Goal: Communication & Community: Answer question/provide support

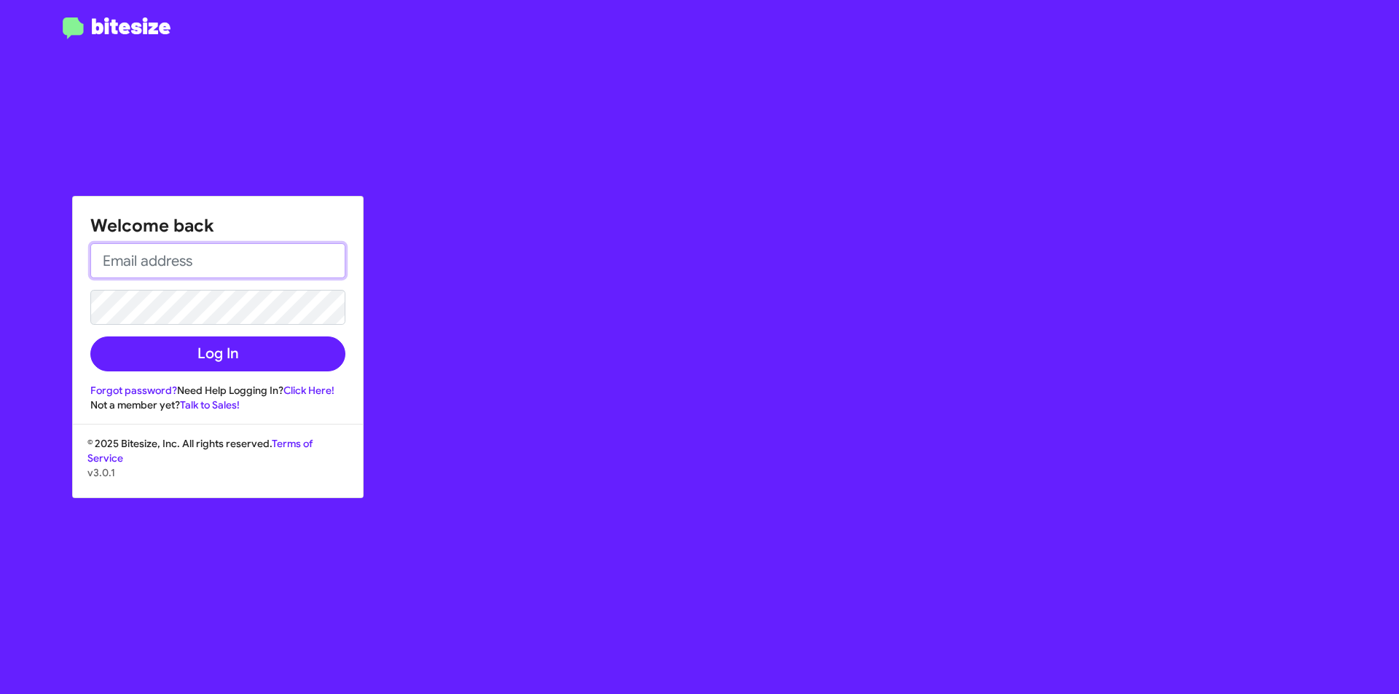
click at [294, 265] on input "email" at bounding box center [217, 260] width 255 height 35
type input "AVENTURA@OURISMANCARS.COM"
click at [90, 337] on button "Log In" at bounding box center [217, 354] width 255 height 35
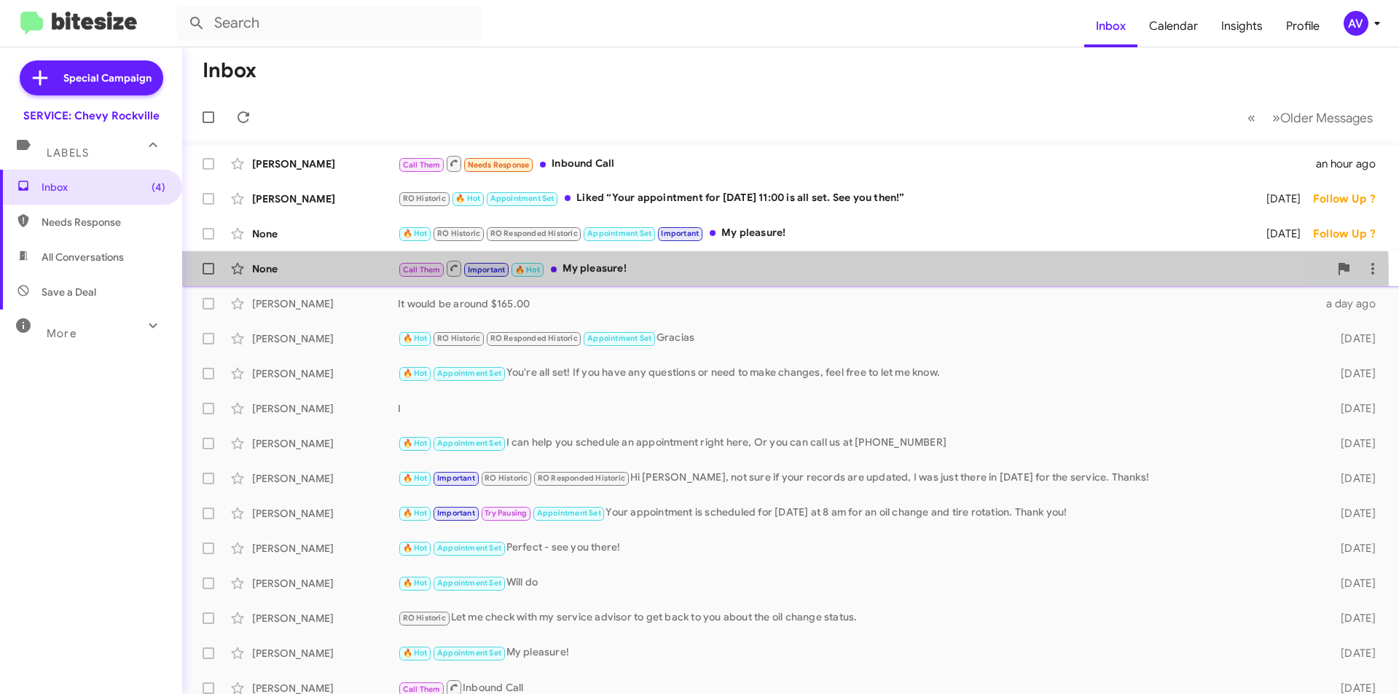
click at [607, 282] on div "None Call Them Important 🔥 Hot My pleasure! 2 days ago Follow Up ?" at bounding box center [790, 268] width 1193 height 29
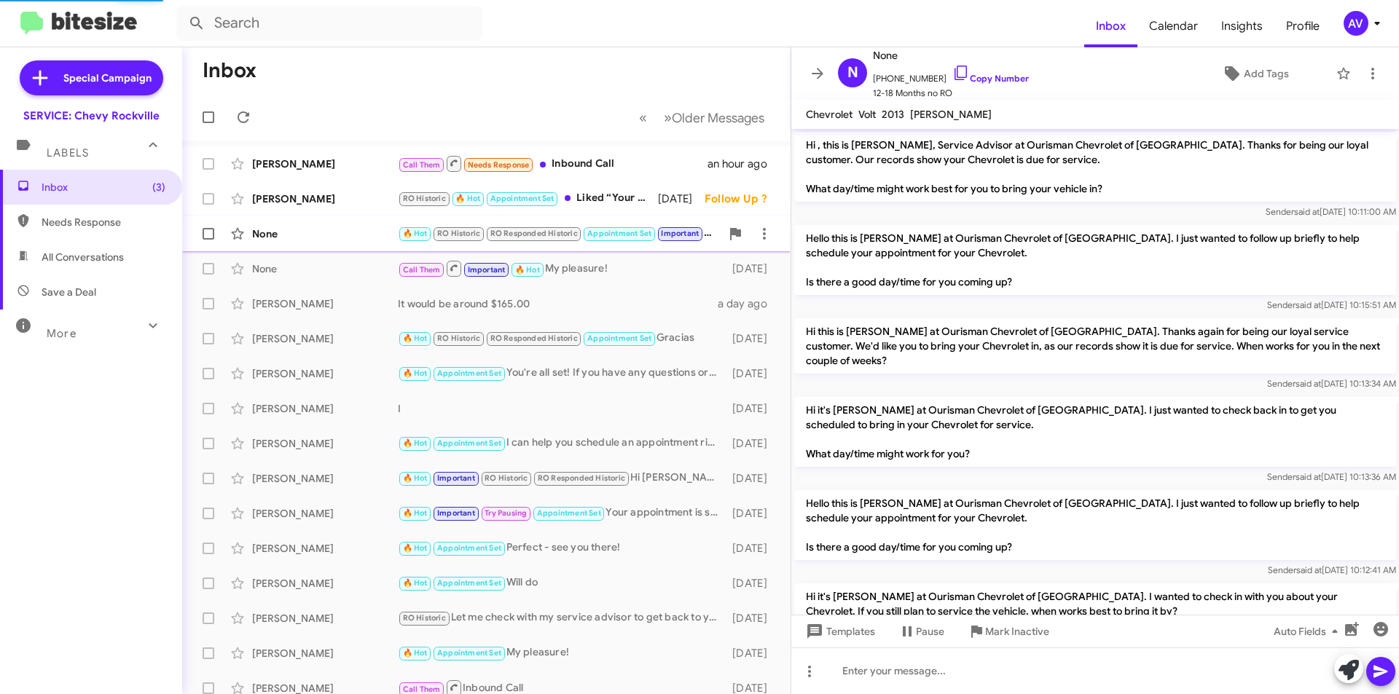
scroll to position [658, 0]
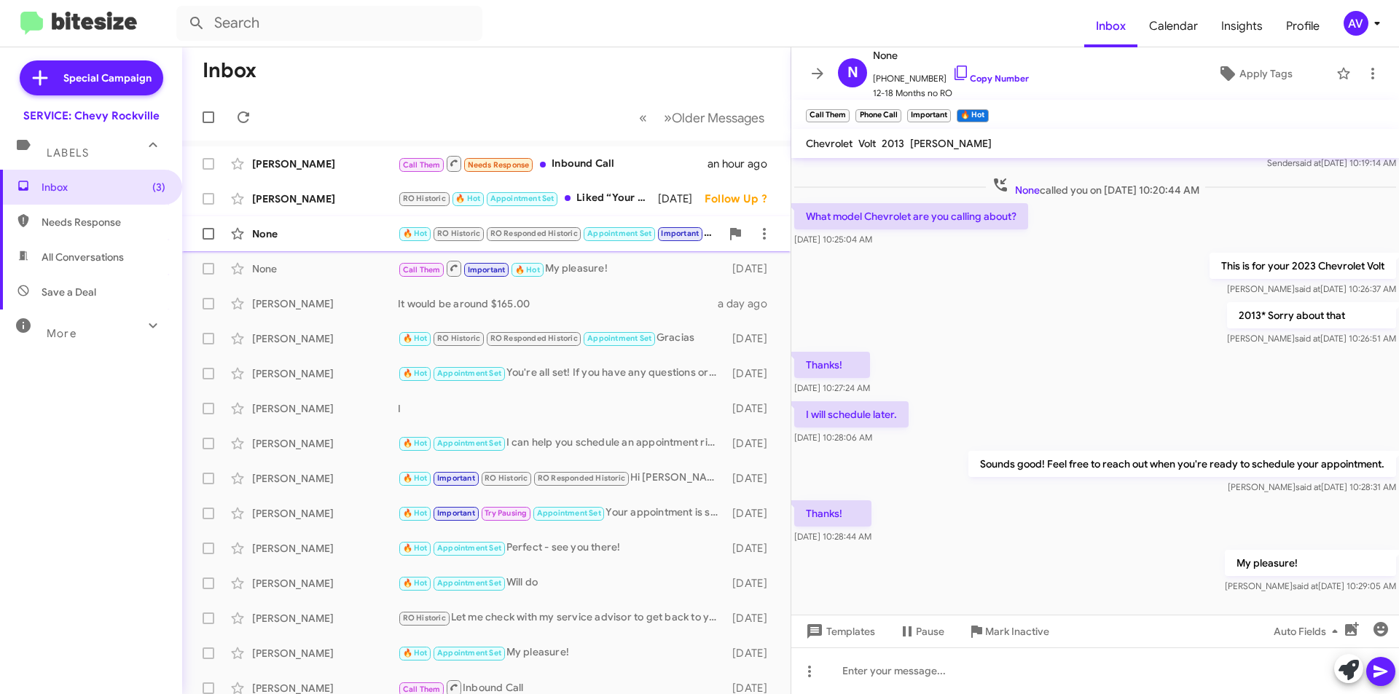
click at [343, 230] on div "None" at bounding box center [325, 234] width 146 height 15
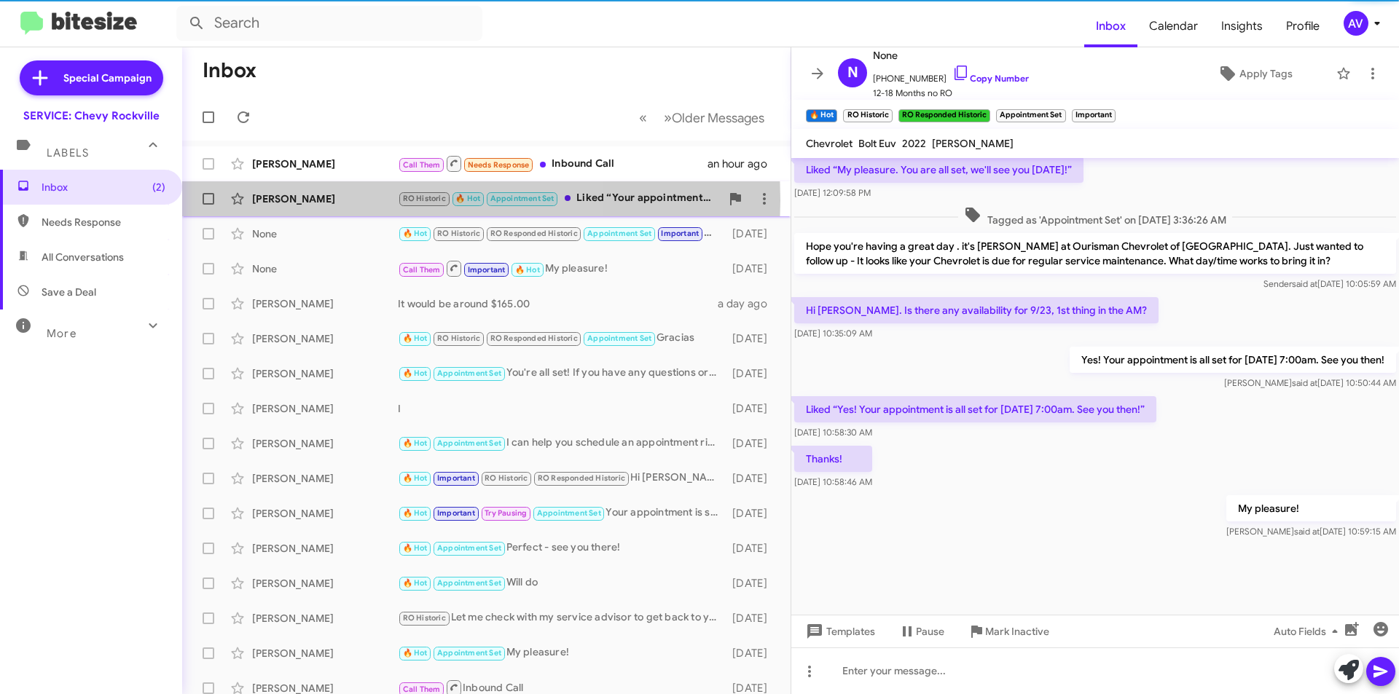
click at [321, 200] on div "[PERSON_NAME]" at bounding box center [325, 199] width 146 height 15
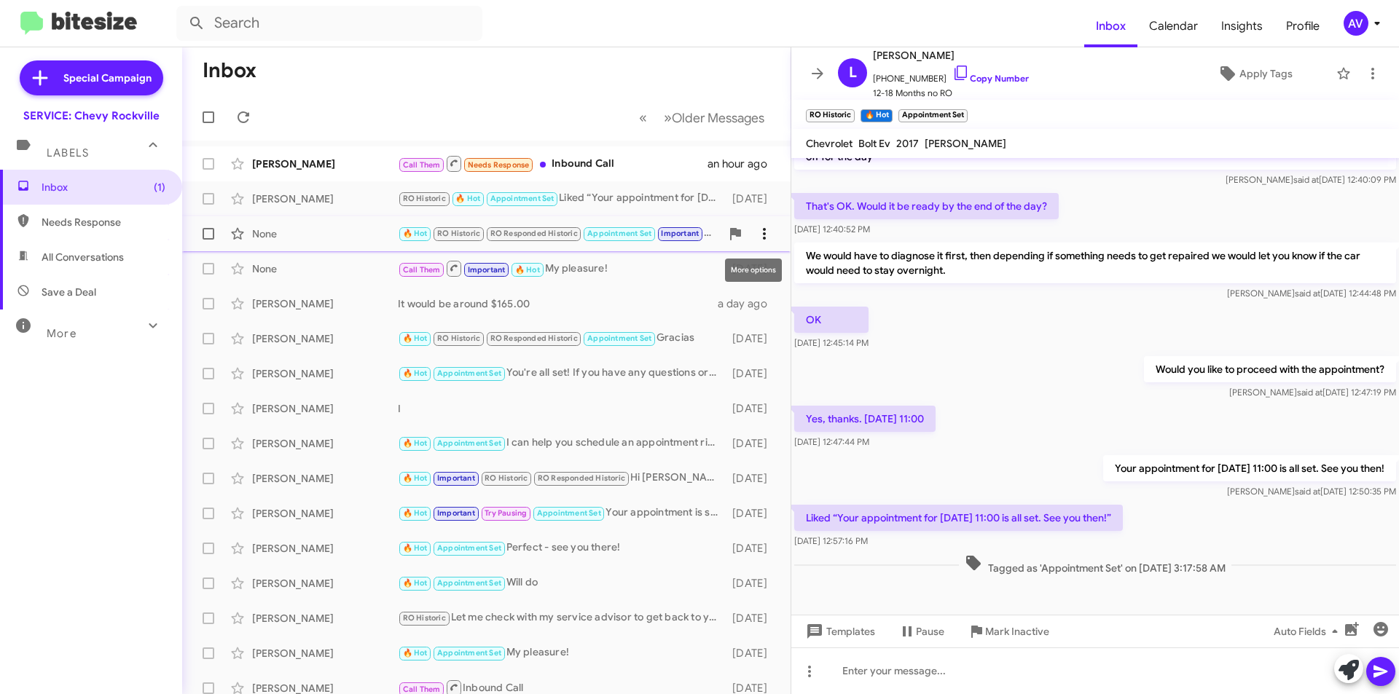
click at [756, 228] on icon at bounding box center [764, 233] width 17 height 17
click at [753, 190] on div at bounding box center [699, 347] width 1399 height 694
click at [756, 191] on icon at bounding box center [764, 198] width 17 height 17
click at [573, 159] on div at bounding box center [699, 347] width 1399 height 694
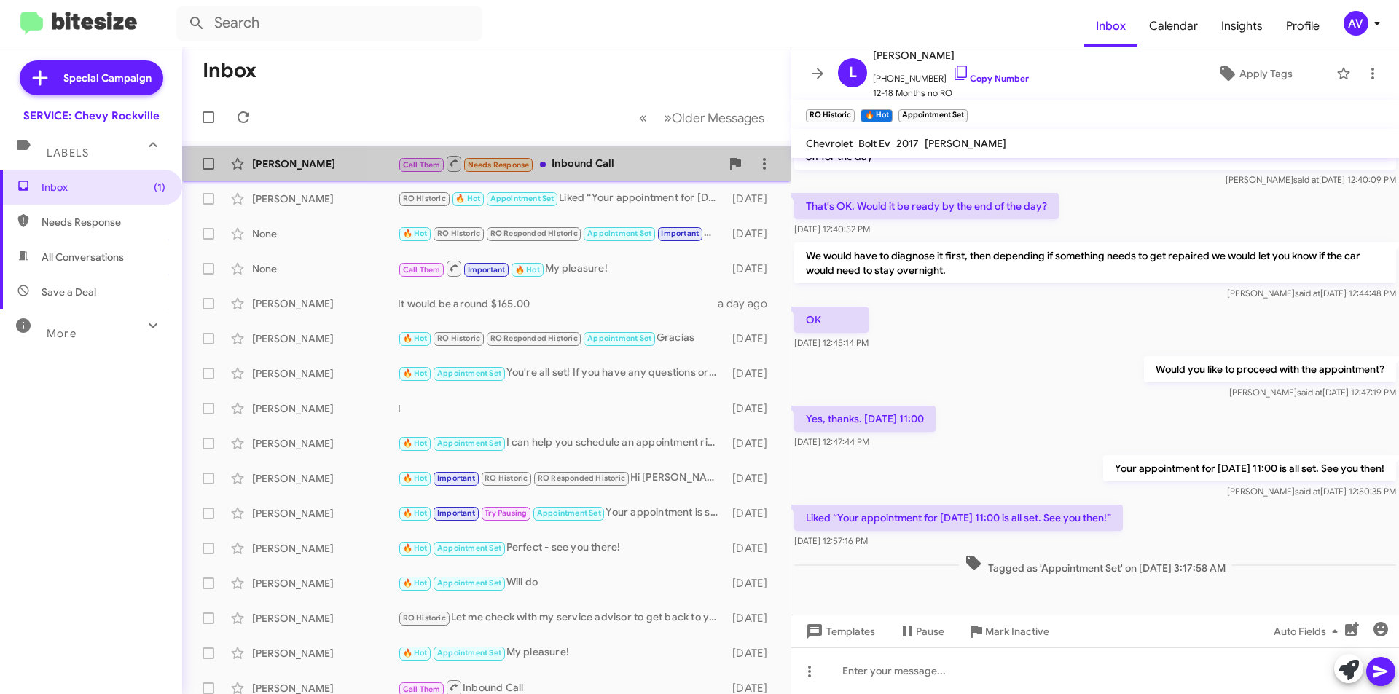
click at [642, 160] on div "Call Them Needs Response Inbound Call" at bounding box center [559, 163] width 323 height 18
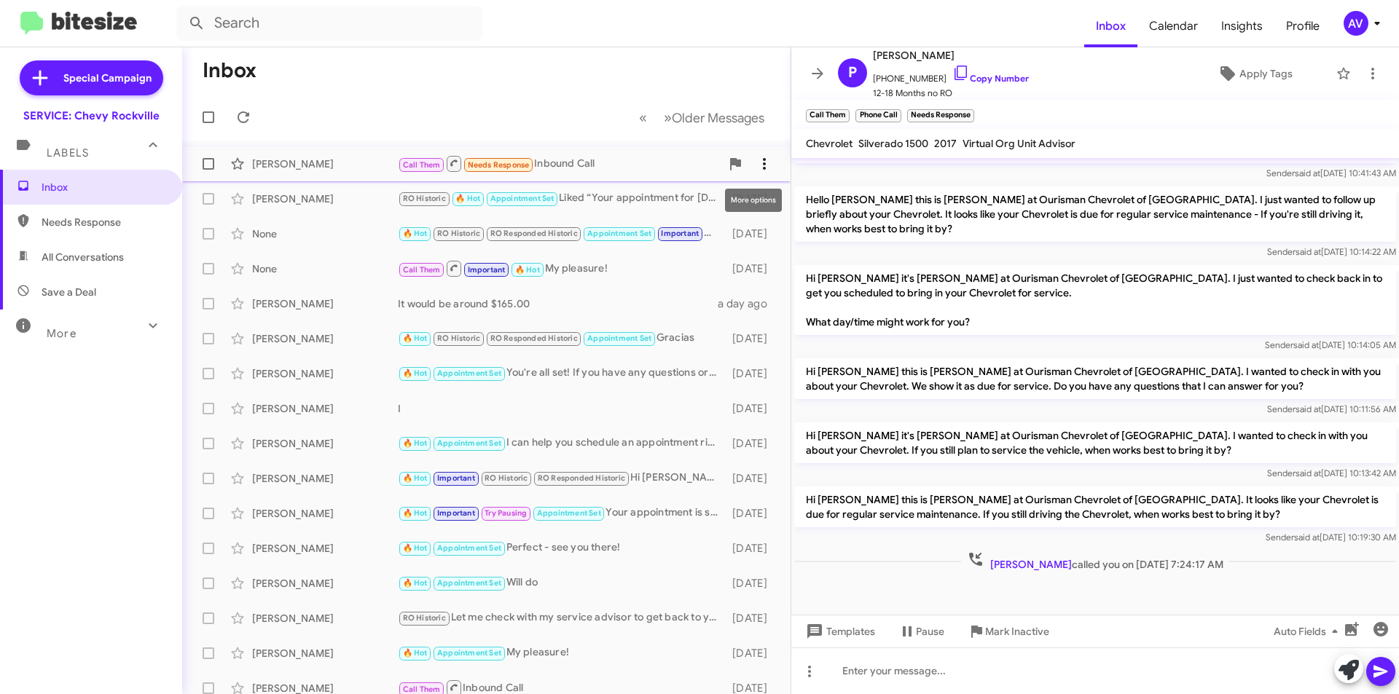
click at [761, 167] on icon at bounding box center [764, 163] width 17 height 17
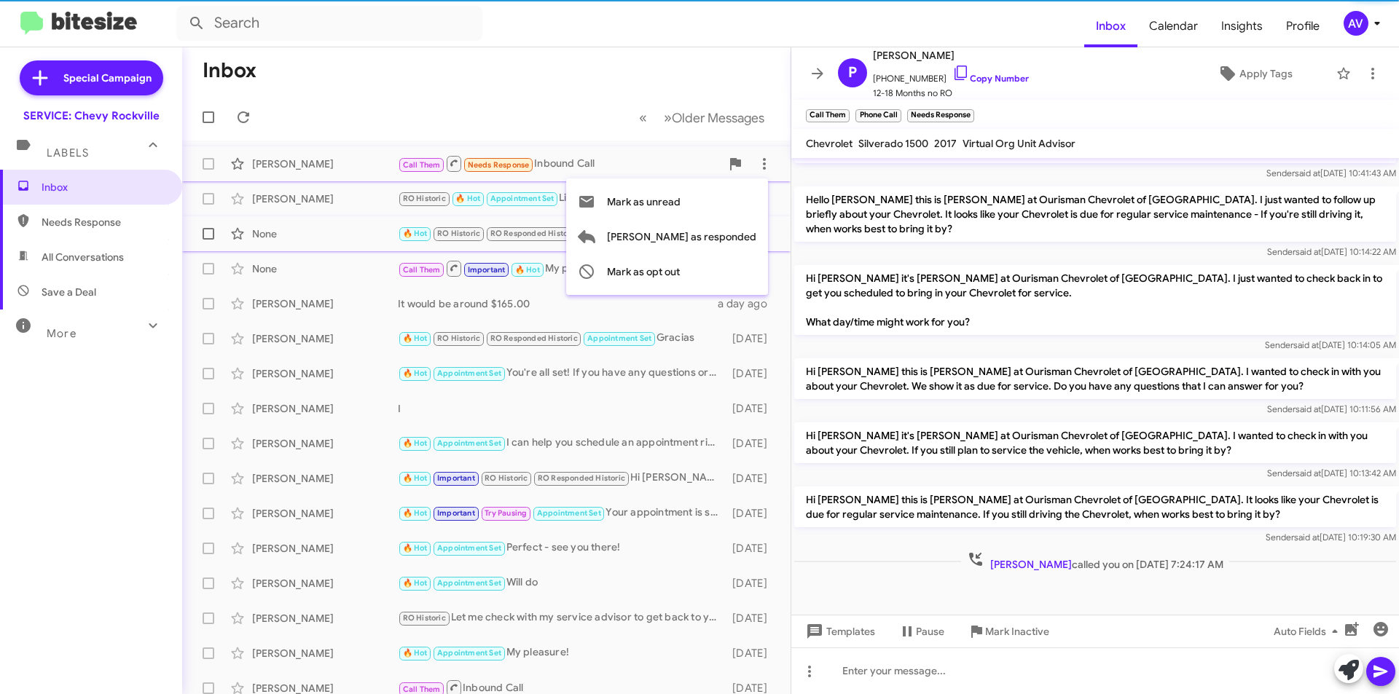
click at [735, 225] on span "Mark as responded" at bounding box center [681, 236] width 149 height 35
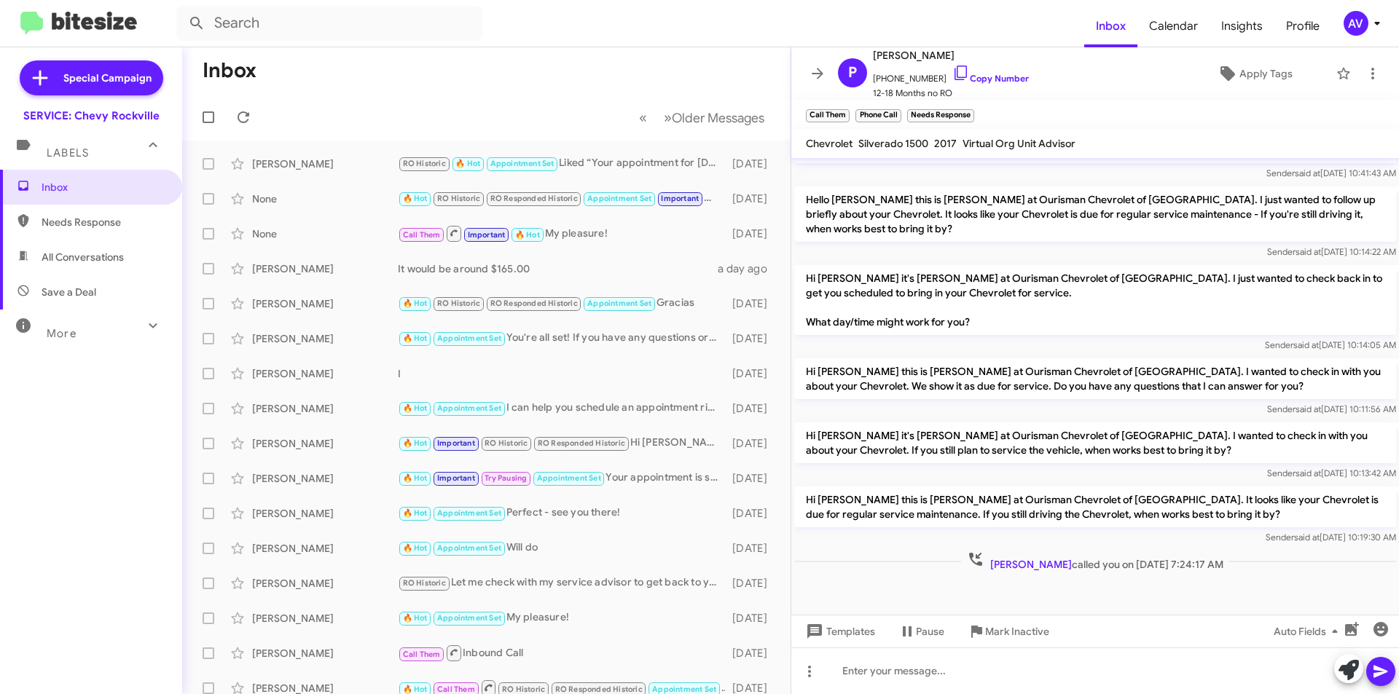
click at [1374, 30] on icon at bounding box center [1376, 23] width 17 height 17
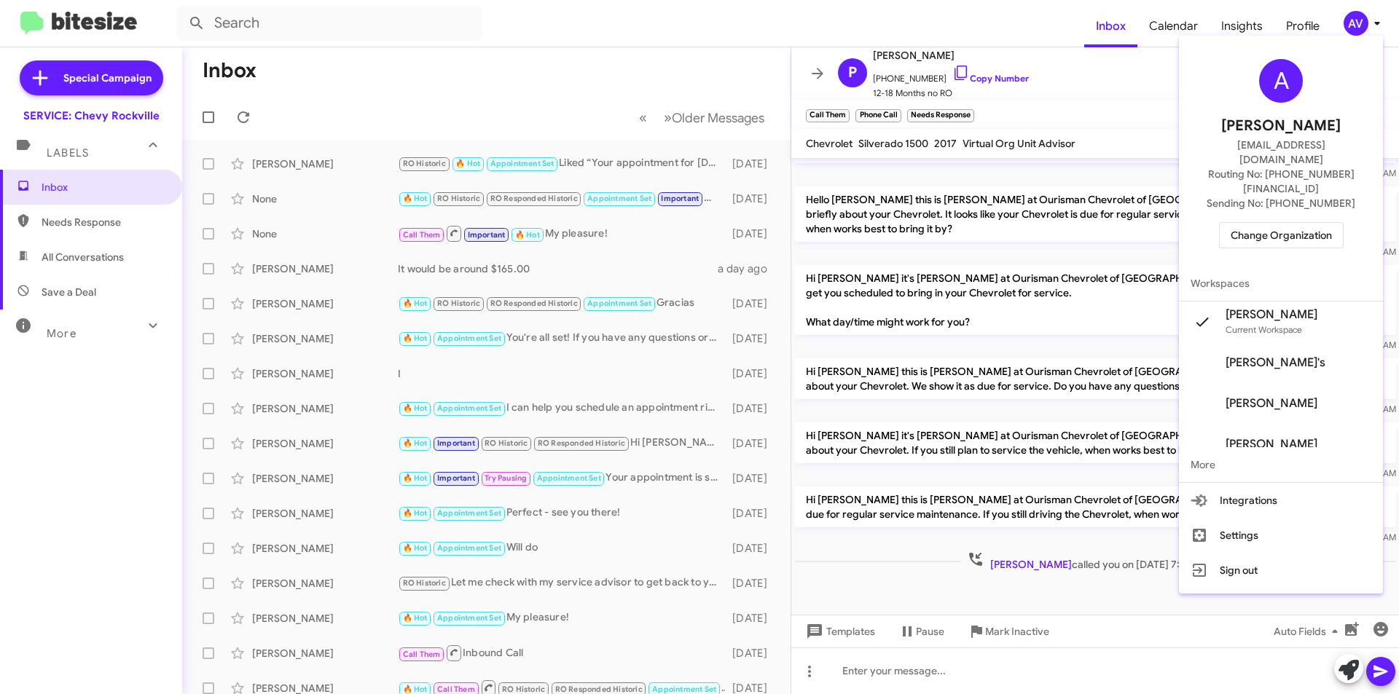
click at [1271, 223] on span "Change Organization" at bounding box center [1281, 235] width 101 height 25
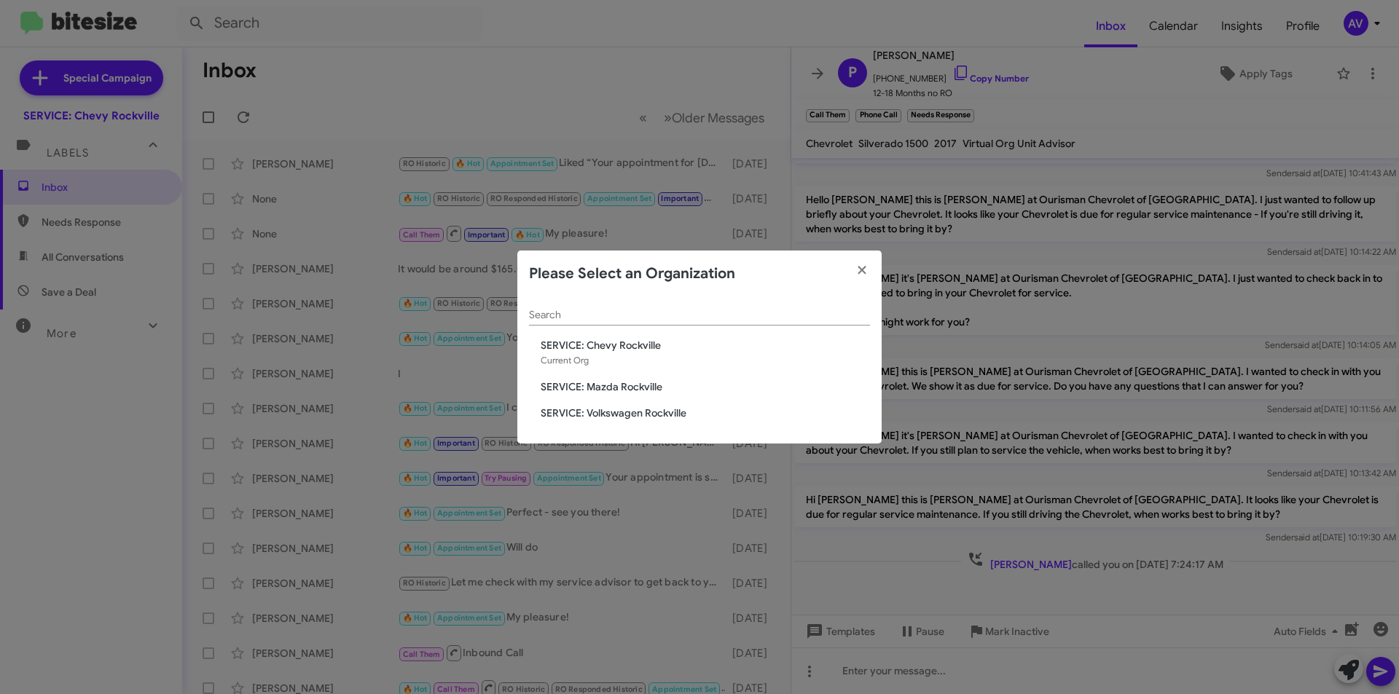
click at [682, 386] on span "SERVICE: Mazda Rockville" at bounding box center [705, 387] width 329 height 15
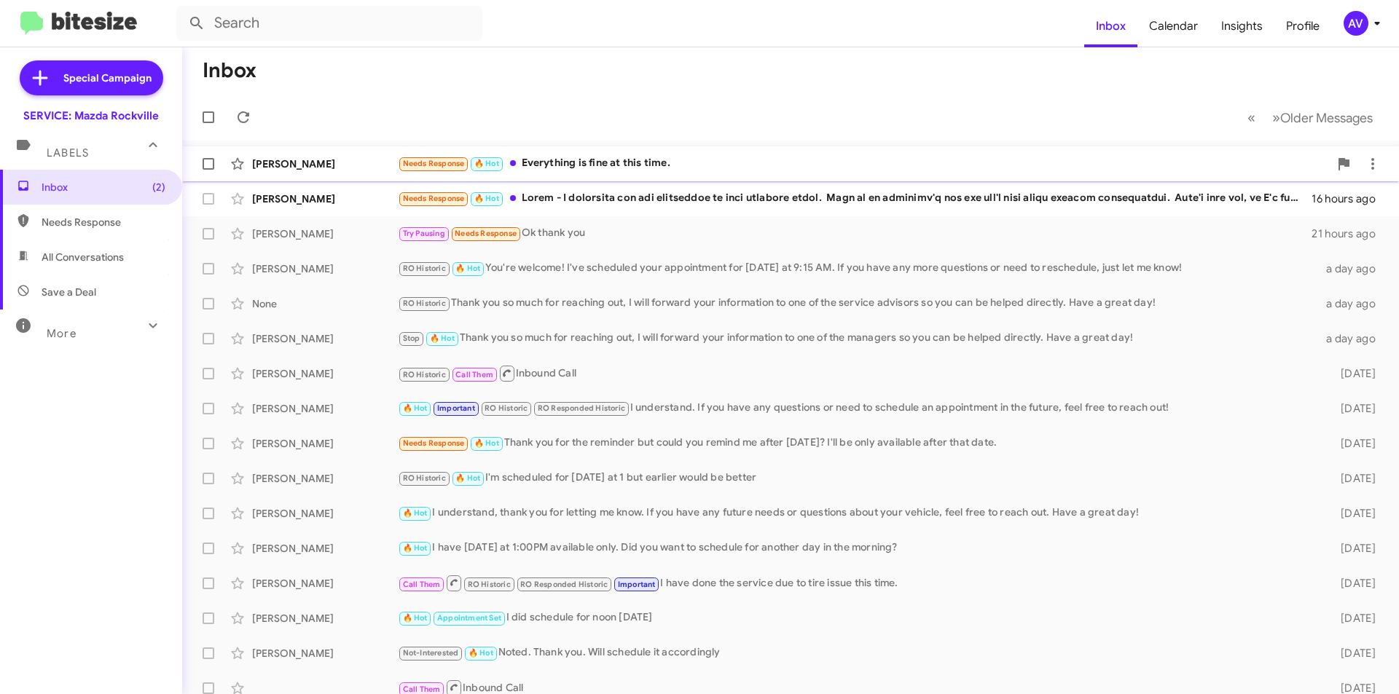
click at [691, 164] on div "Needs Response 🔥 Hot Everything is fine at this time." at bounding box center [863, 163] width 931 height 17
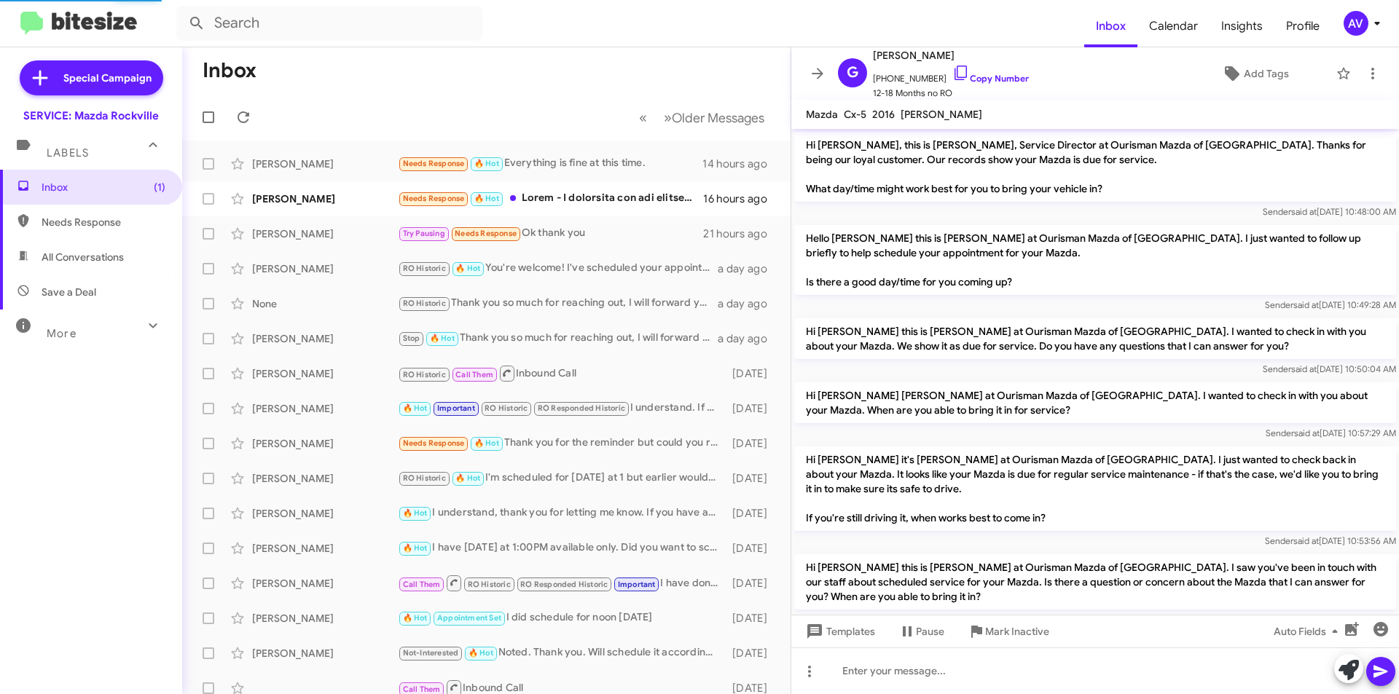
scroll to position [240, 0]
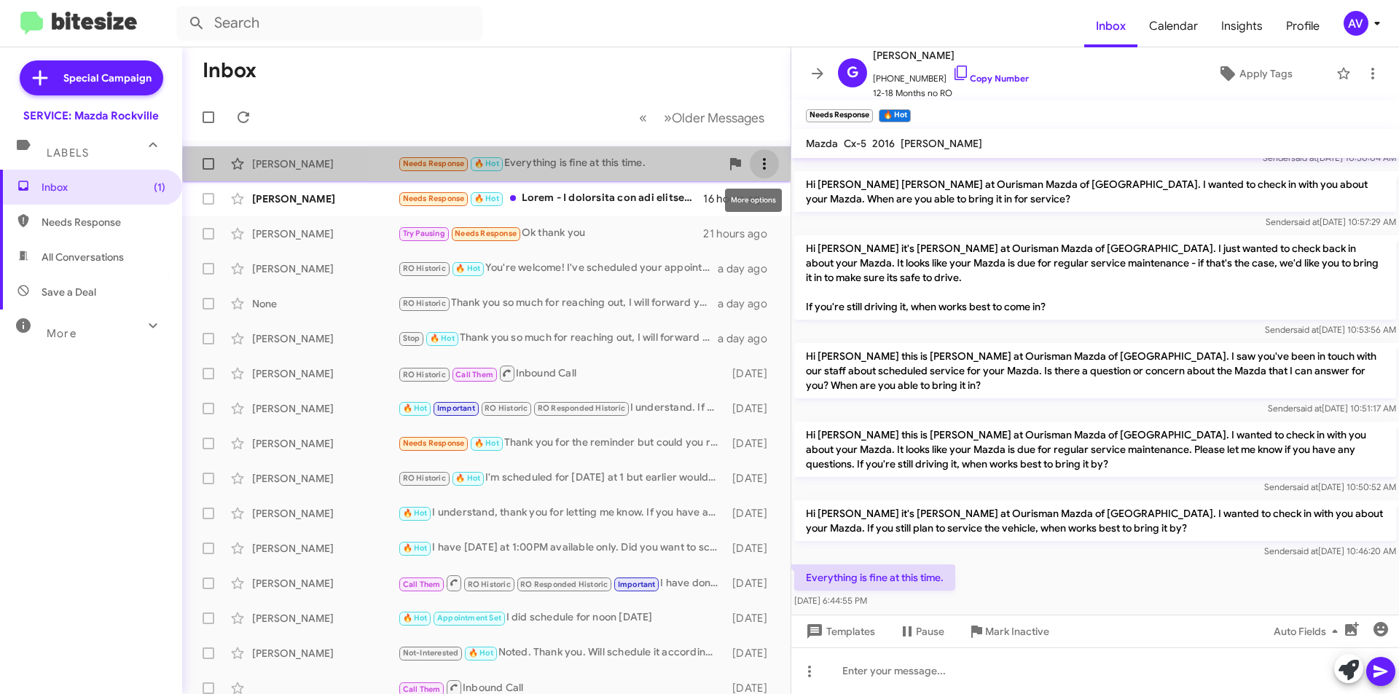
click at [758, 166] on icon at bounding box center [764, 163] width 17 height 17
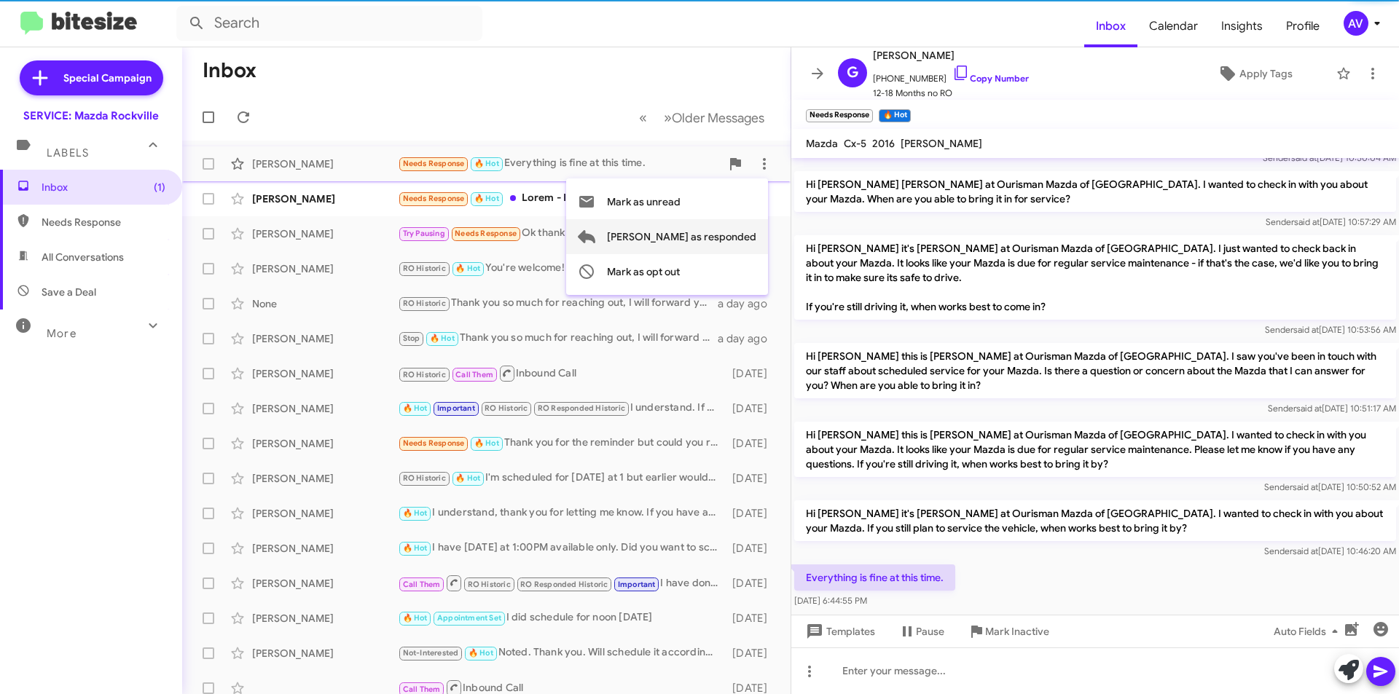
click at [742, 237] on span "Mark as responded" at bounding box center [681, 236] width 149 height 35
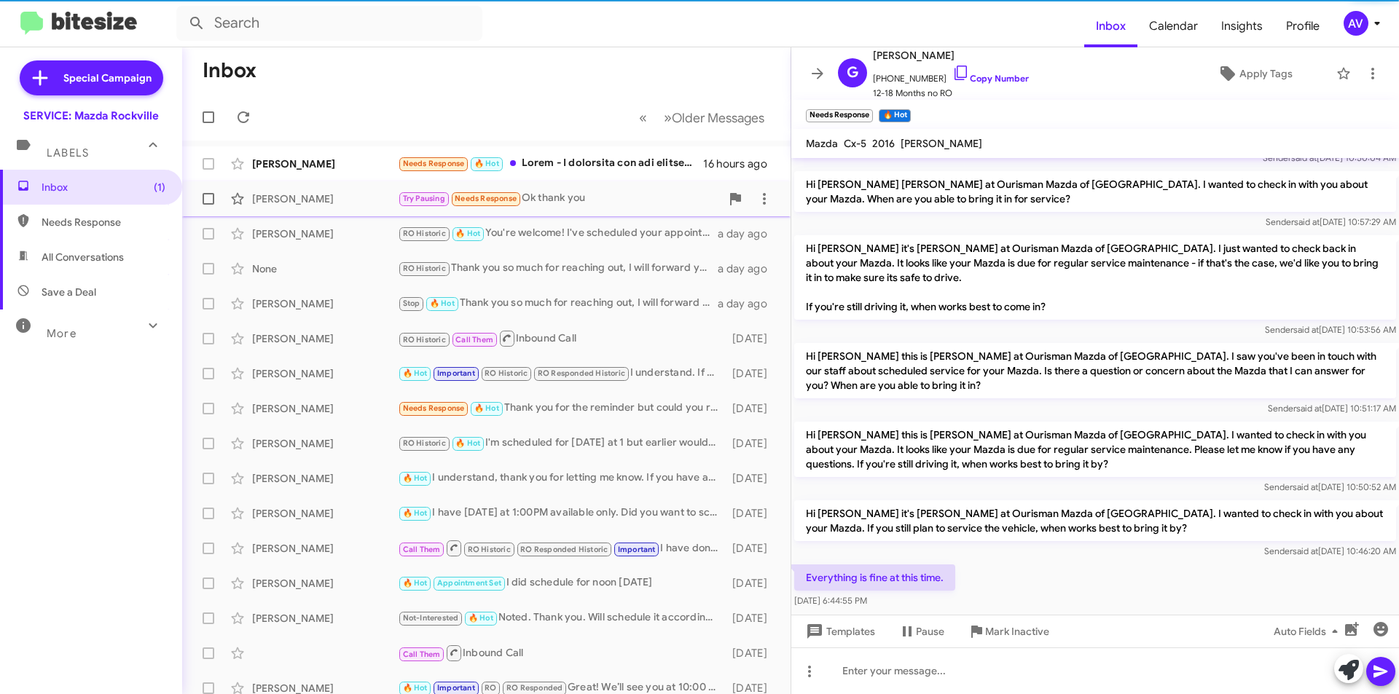
click at [622, 199] on div "Try Pausing Needs Response Ok thank you" at bounding box center [559, 198] width 323 height 17
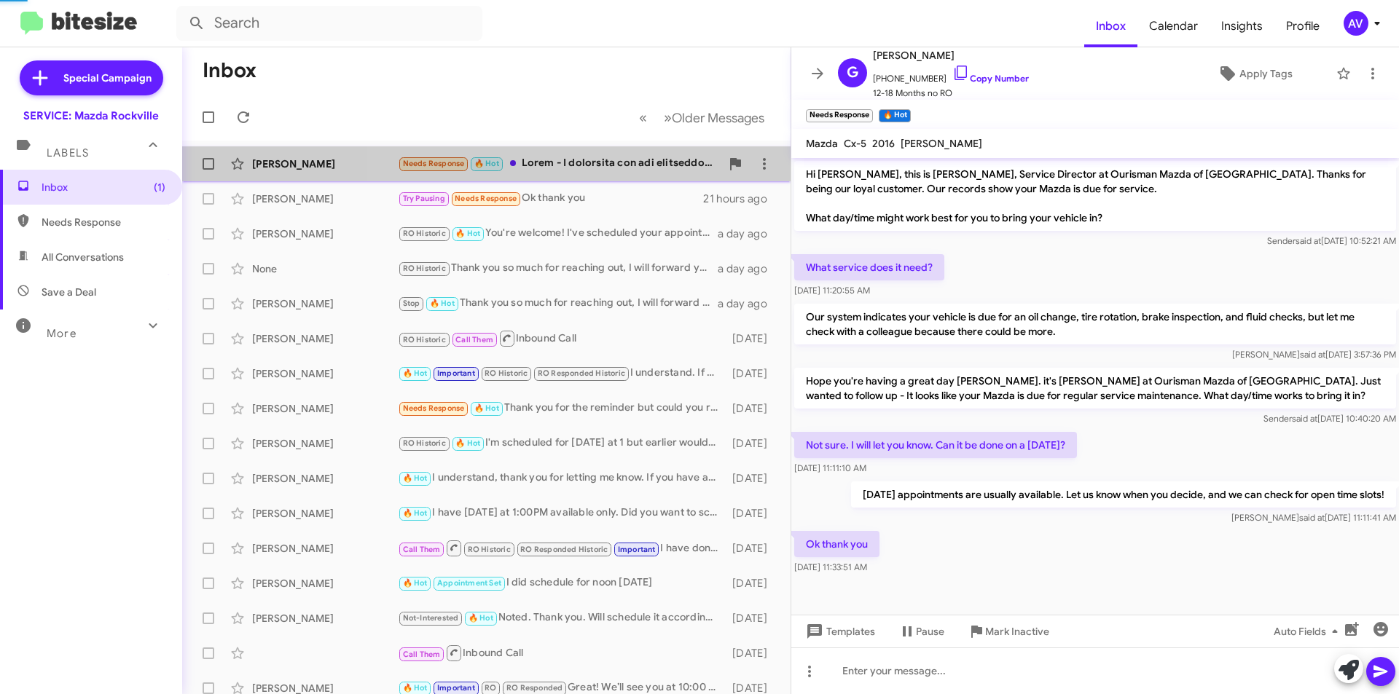
click at [617, 158] on div "Needs Response 🔥 Hot" at bounding box center [559, 163] width 323 height 17
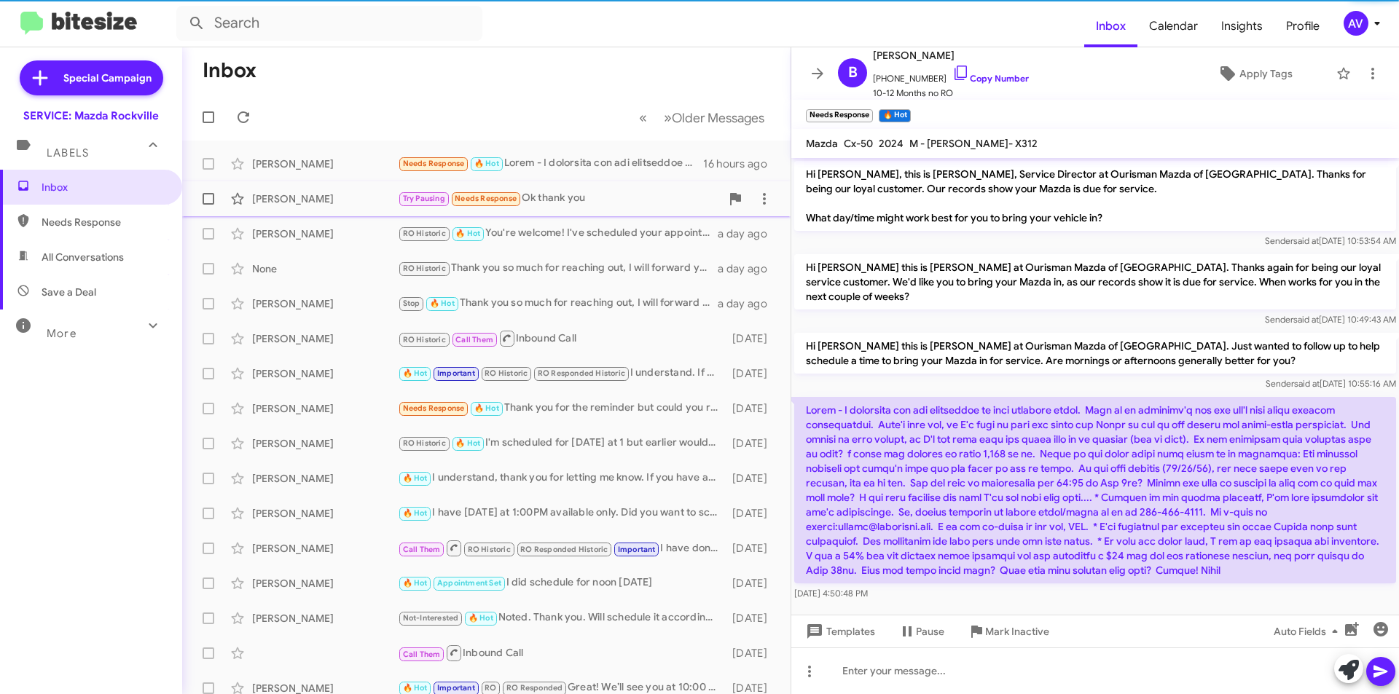
click at [639, 193] on div "Try Pausing Needs Response Ok thank you" at bounding box center [559, 198] width 323 height 17
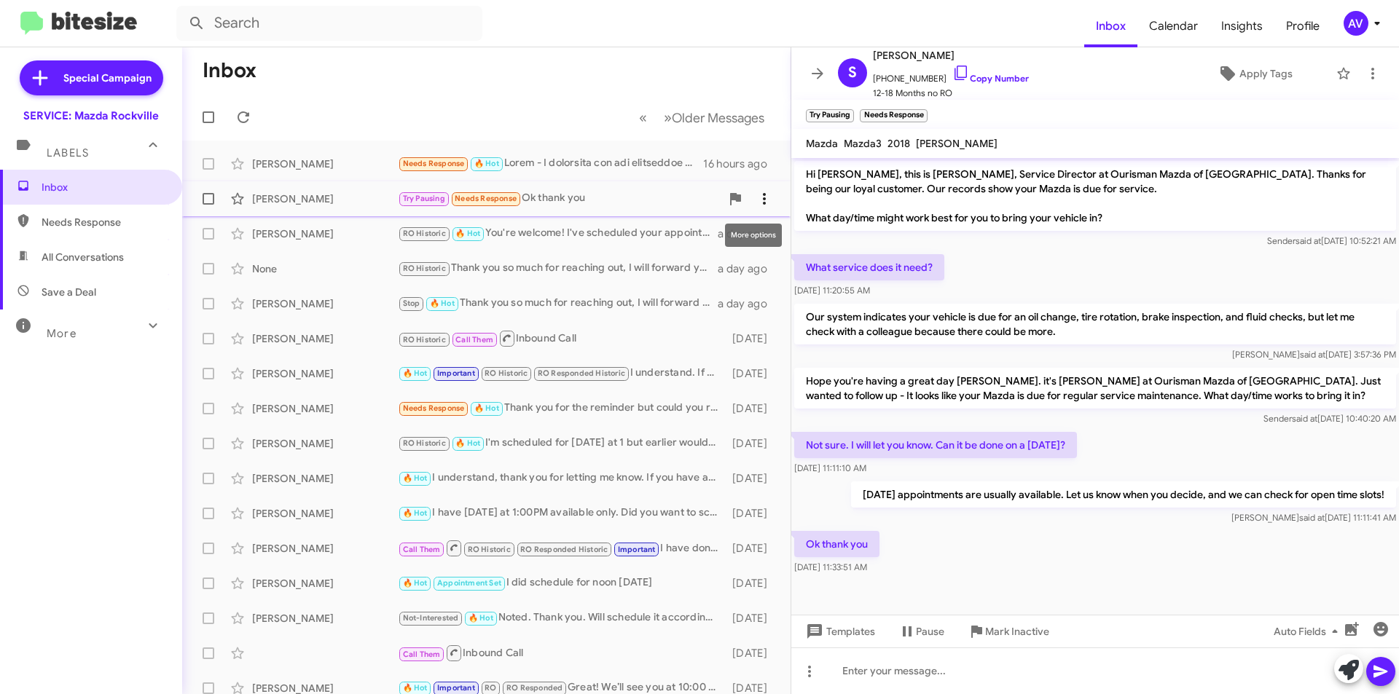
click at [756, 193] on icon at bounding box center [764, 198] width 17 height 17
click at [707, 270] on span "Mark as responded" at bounding box center [681, 271] width 149 height 35
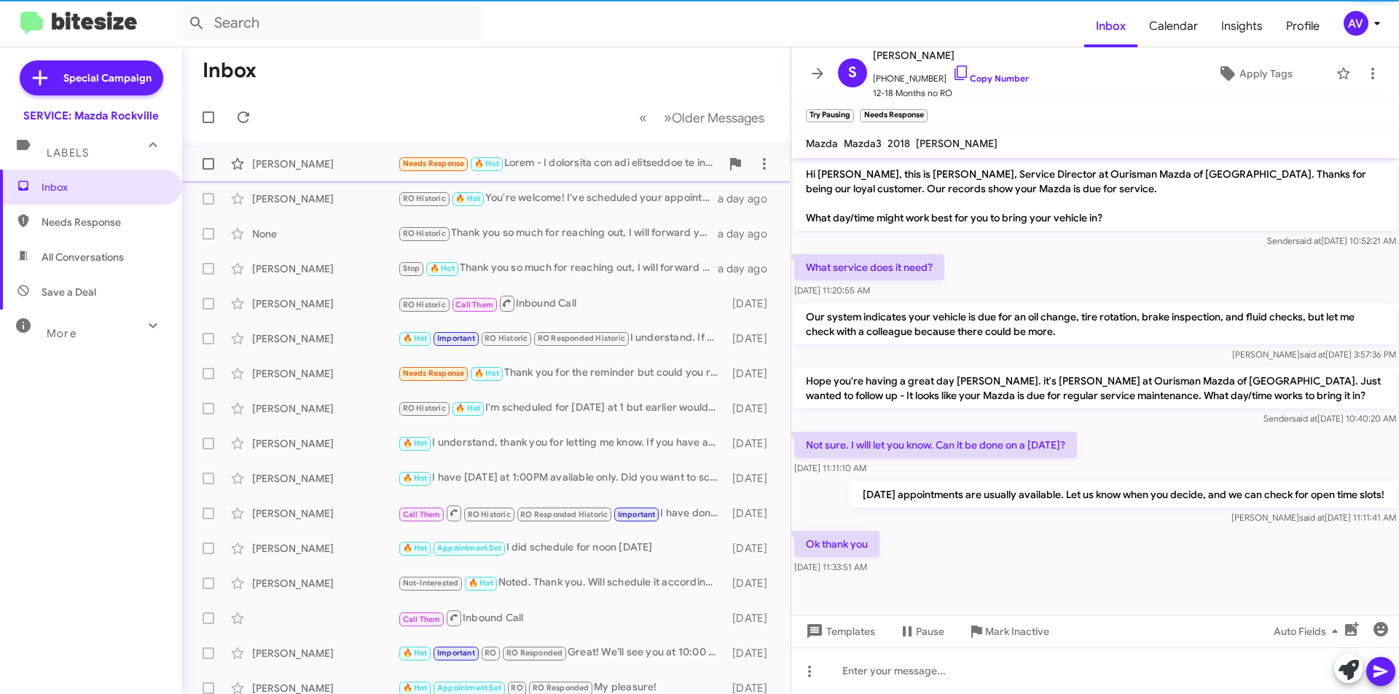
click at [652, 168] on div "Needs Response 🔥 Hot" at bounding box center [559, 163] width 323 height 17
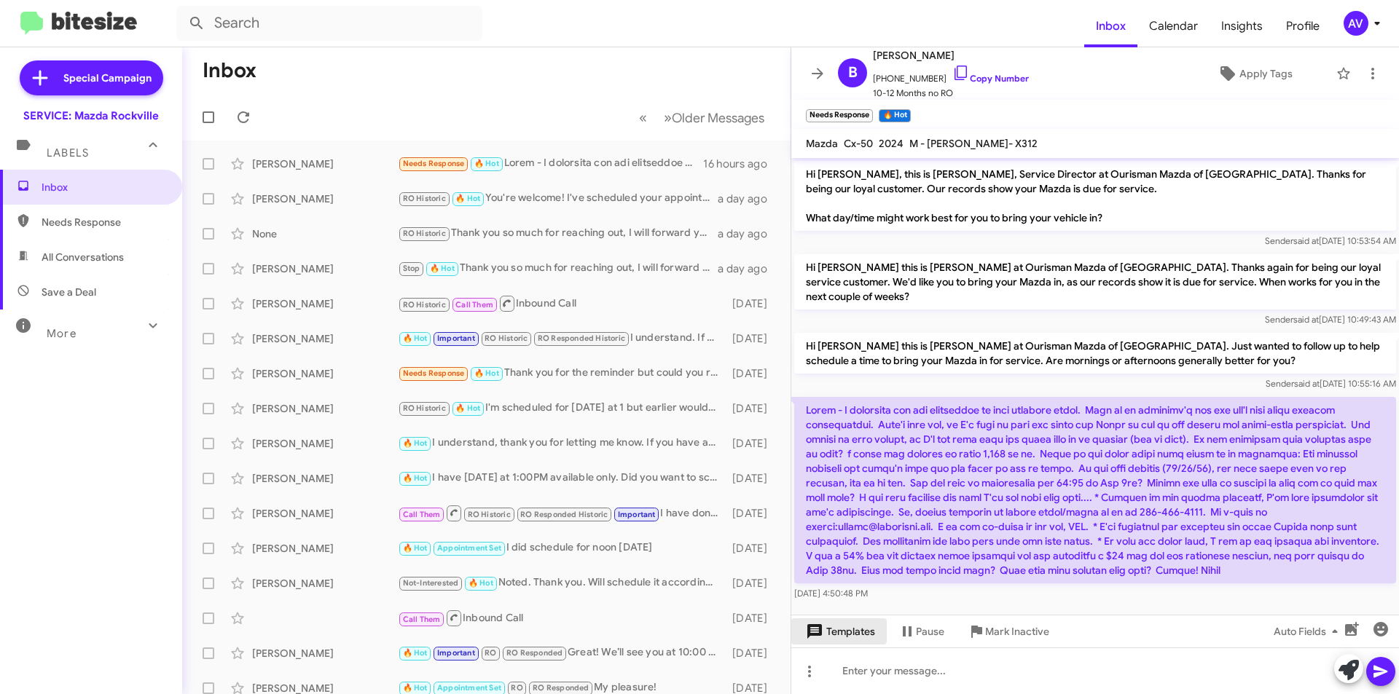
click at [858, 633] on span "Templates" at bounding box center [839, 632] width 72 height 26
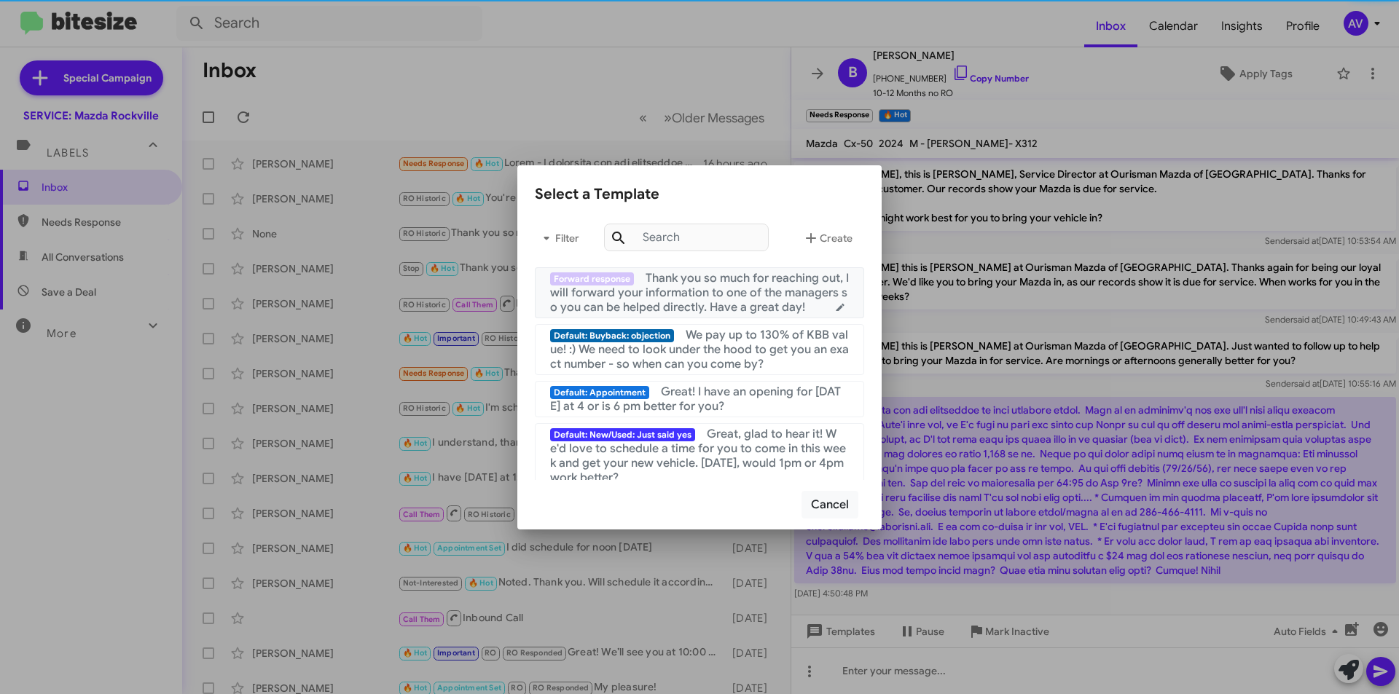
click at [681, 289] on span "Thank you so much for reaching out, I will forward your information to one of t…" at bounding box center [699, 293] width 299 height 44
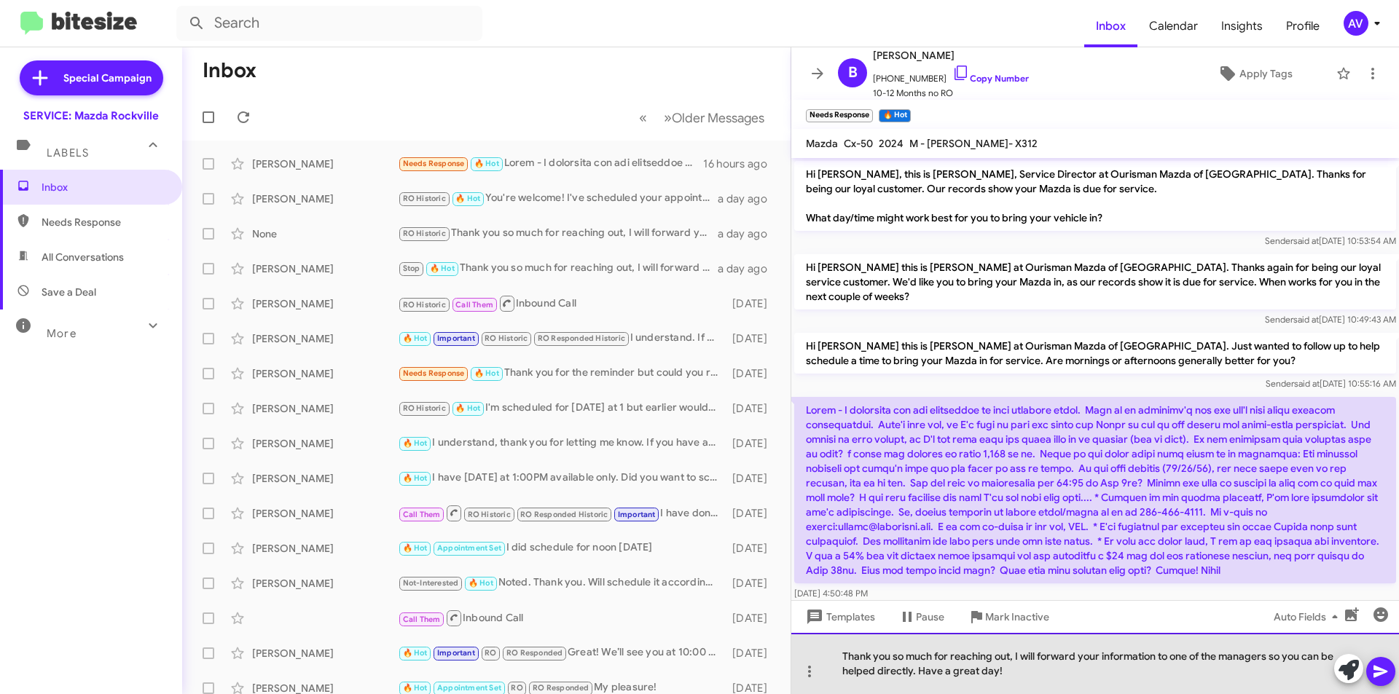
drag, startPoint x: 1269, startPoint y: 659, endPoint x: 1195, endPoint y: 694, distance: 82.1
click at [1206, 680] on div "Thank you so much for reaching out, I will forward your information to one of t…" at bounding box center [1095, 663] width 608 height 61
click at [1274, 654] on div "Thank you so much for reaching out, I will forward your information to one of t…" at bounding box center [1095, 663] width 608 height 61
drag, startPoint x: 1270, startPoint y: 657, endPoint x: 1223, endPoint y: 639, distance: 50.7
click at [1223, 639] on div "Thank you so much for reaching out, I will forward your information to one of t…" at bounding box center [1095, 663] width 608 height 61
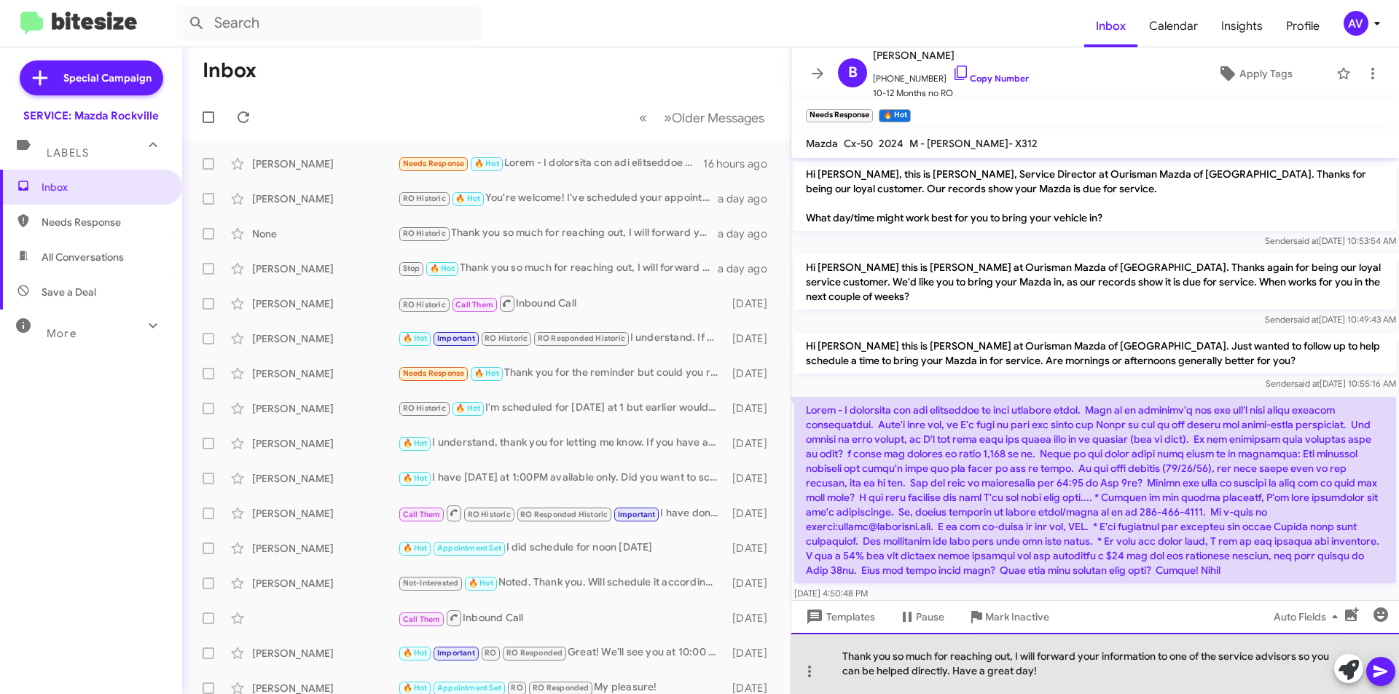
click at [1108, 672] on div "Thank you so much for reaching out, I will forward your information to one of t…" at bounding box center [1095, 663] width 608 height 61
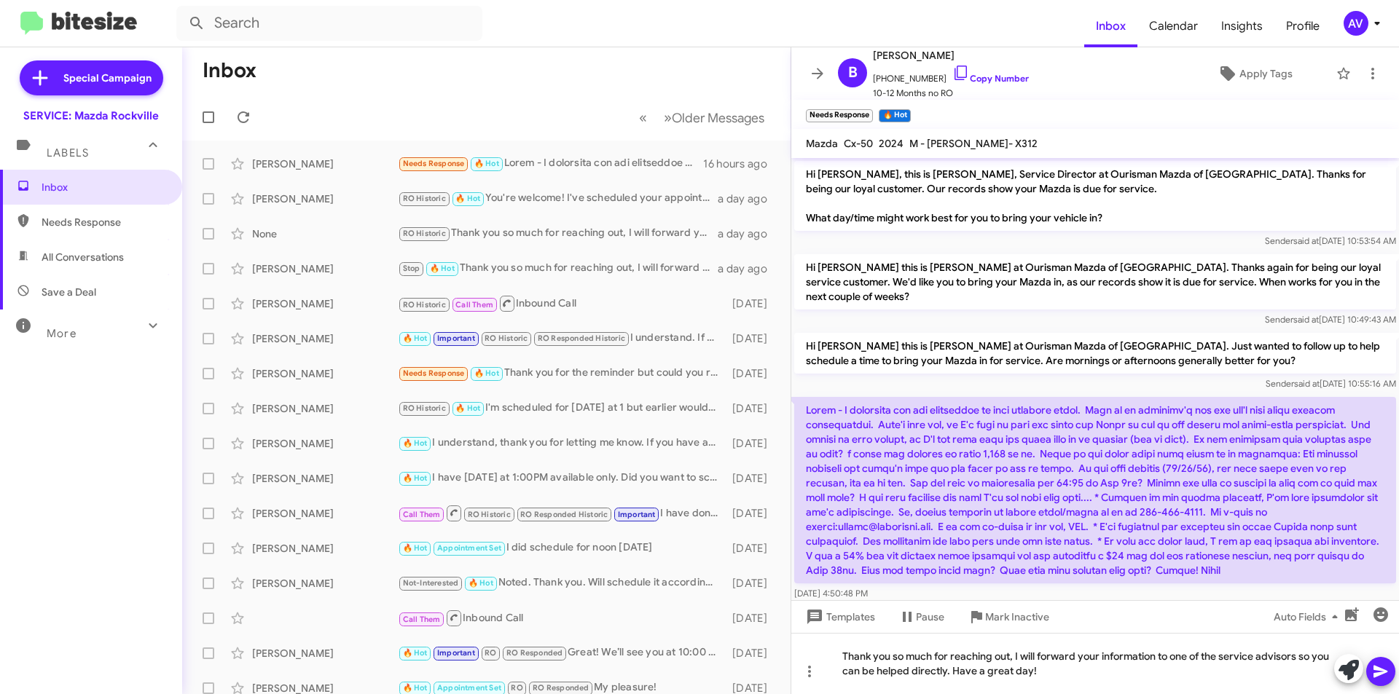
click at [1381, 670] on icon at bounding box center [1380, 672] width 14 height 12
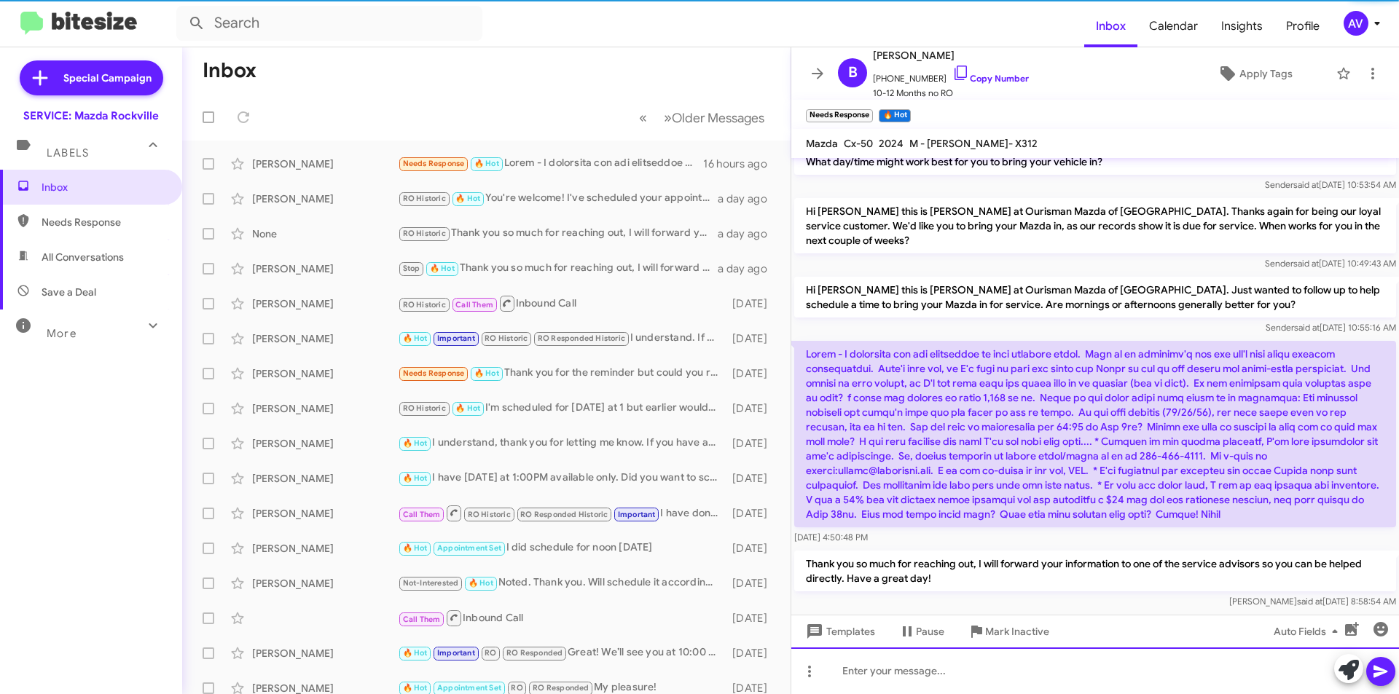
scroll to position [57, 0]
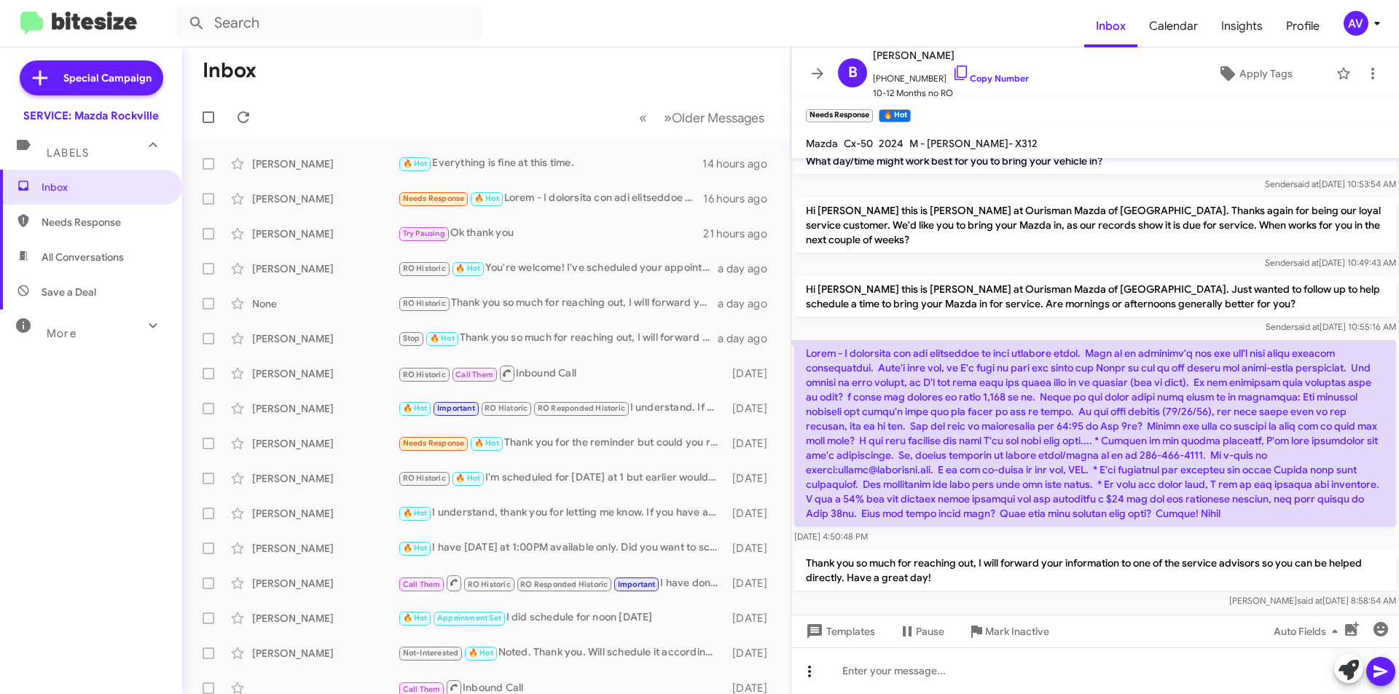
click at [815, 683] on button at bounding box center [809, 671] width 29 height 29
click at [833, 632] on button "note" at bounding box center [840, 633] width 90 height 35
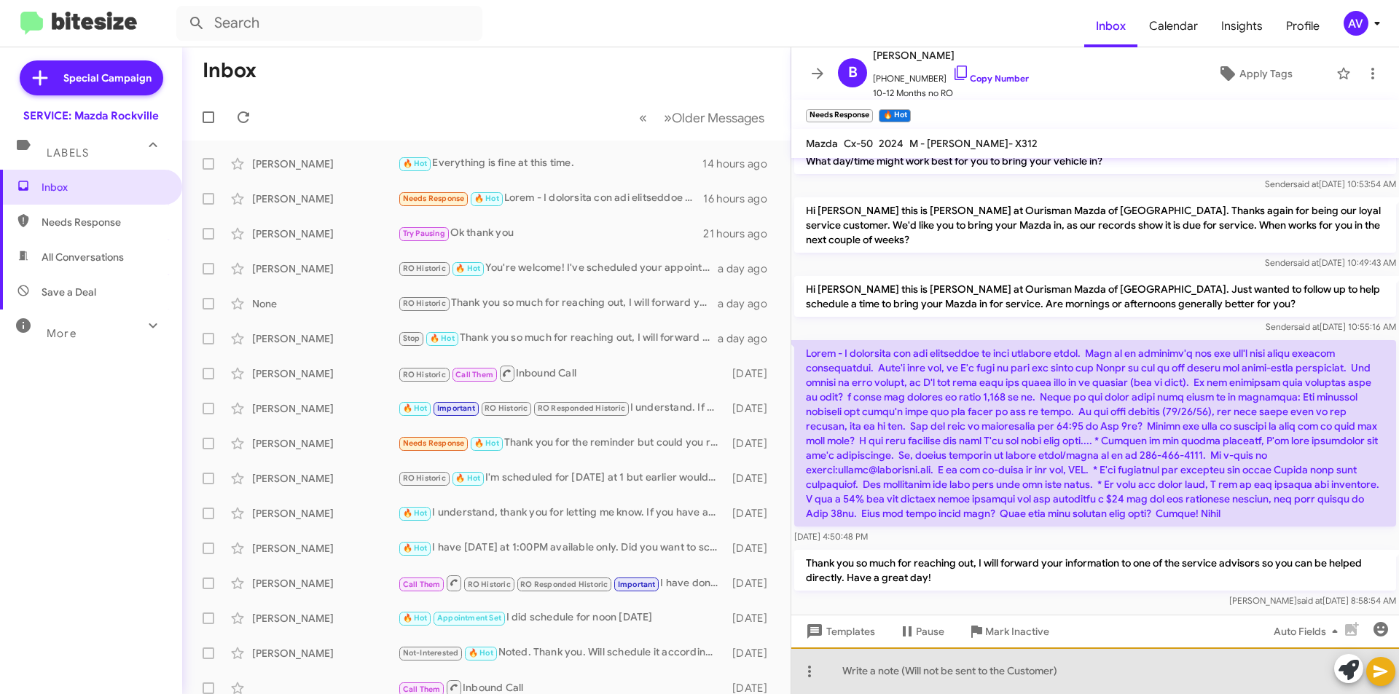
click at [859, 677] on div at bounding box center [1095, 671] width 608 height 47
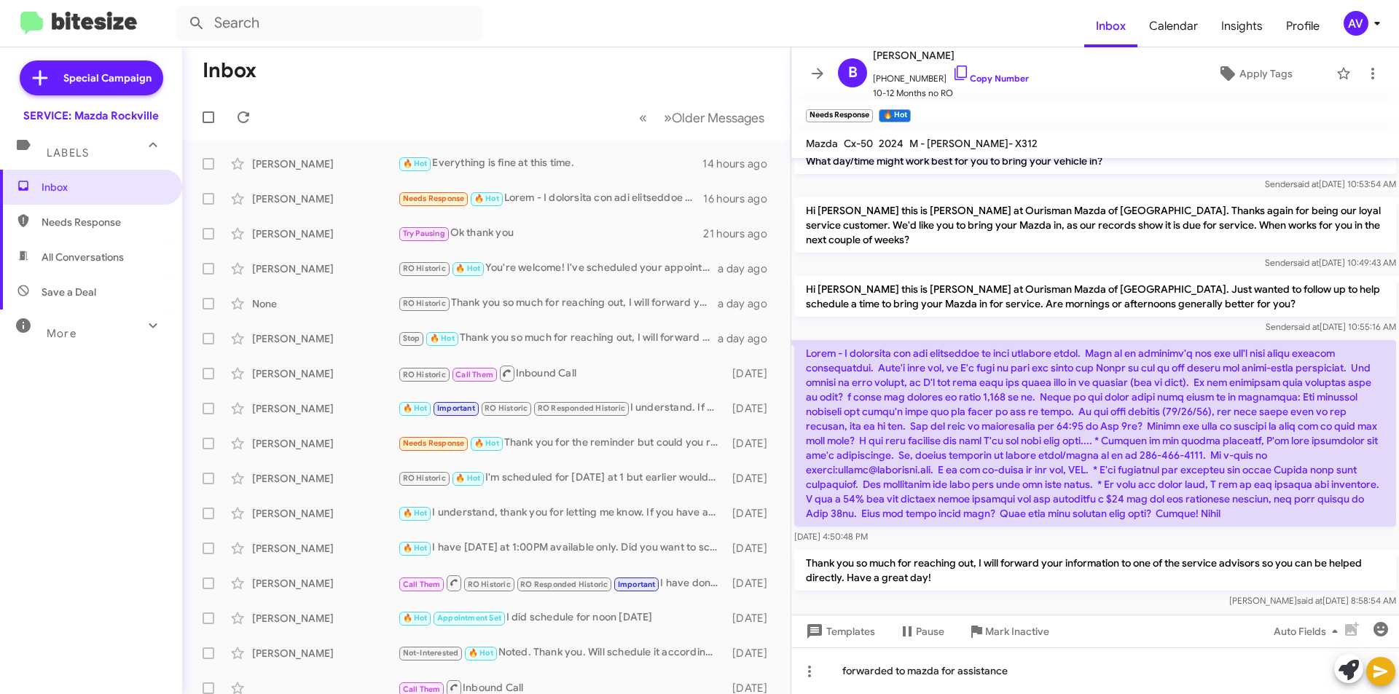
click at [1383, 679] on icon at bounding box center [1380, 671] width 17 height 17
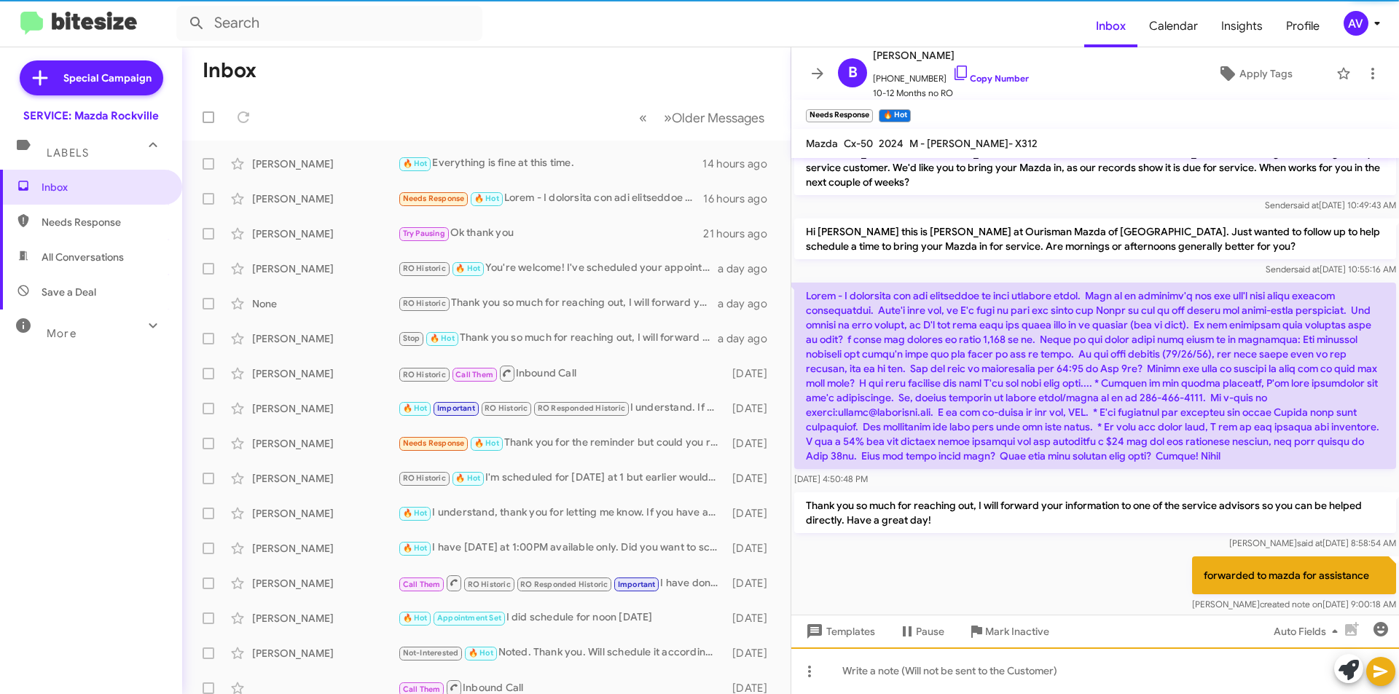
scroll to position [122, 0]
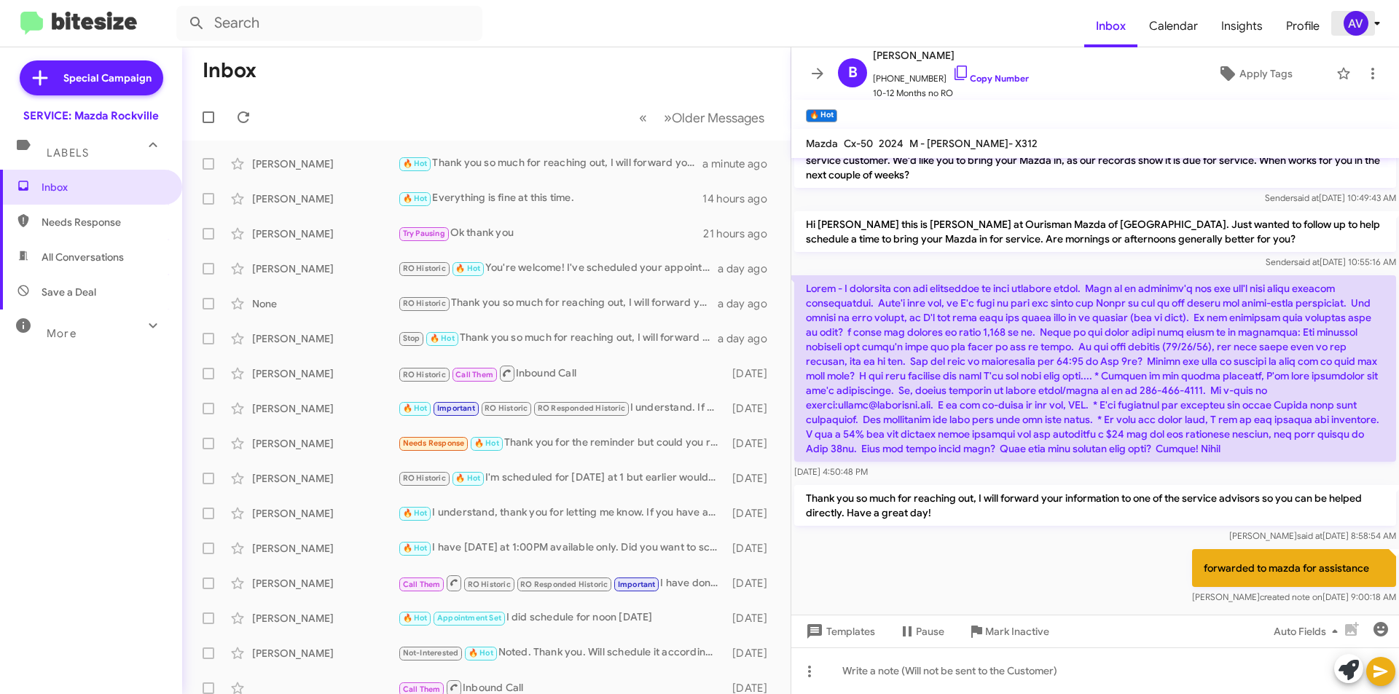
click at [1340, 28] on button "AV" at bounding box center [1357, 23] width 52 height 25
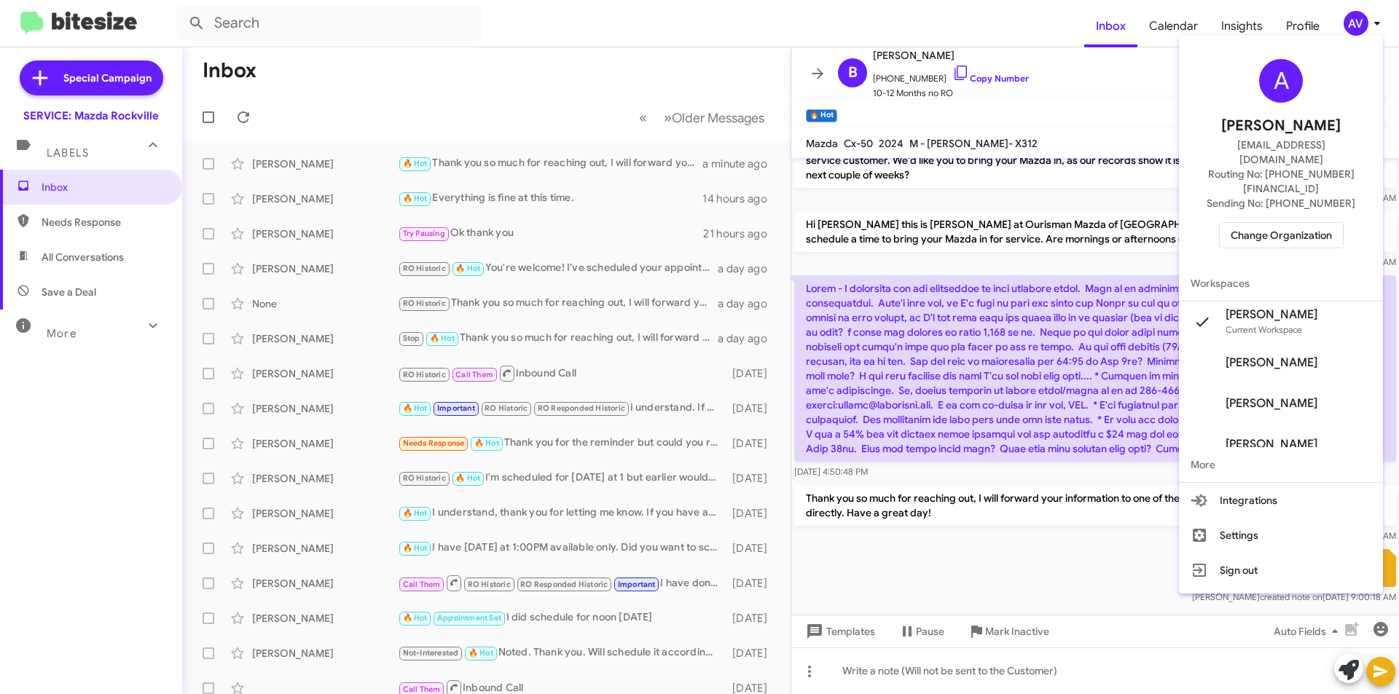
click at [1268, 223] on span "Change Organization" at bounding box center [1281, 235] width 101 height 25
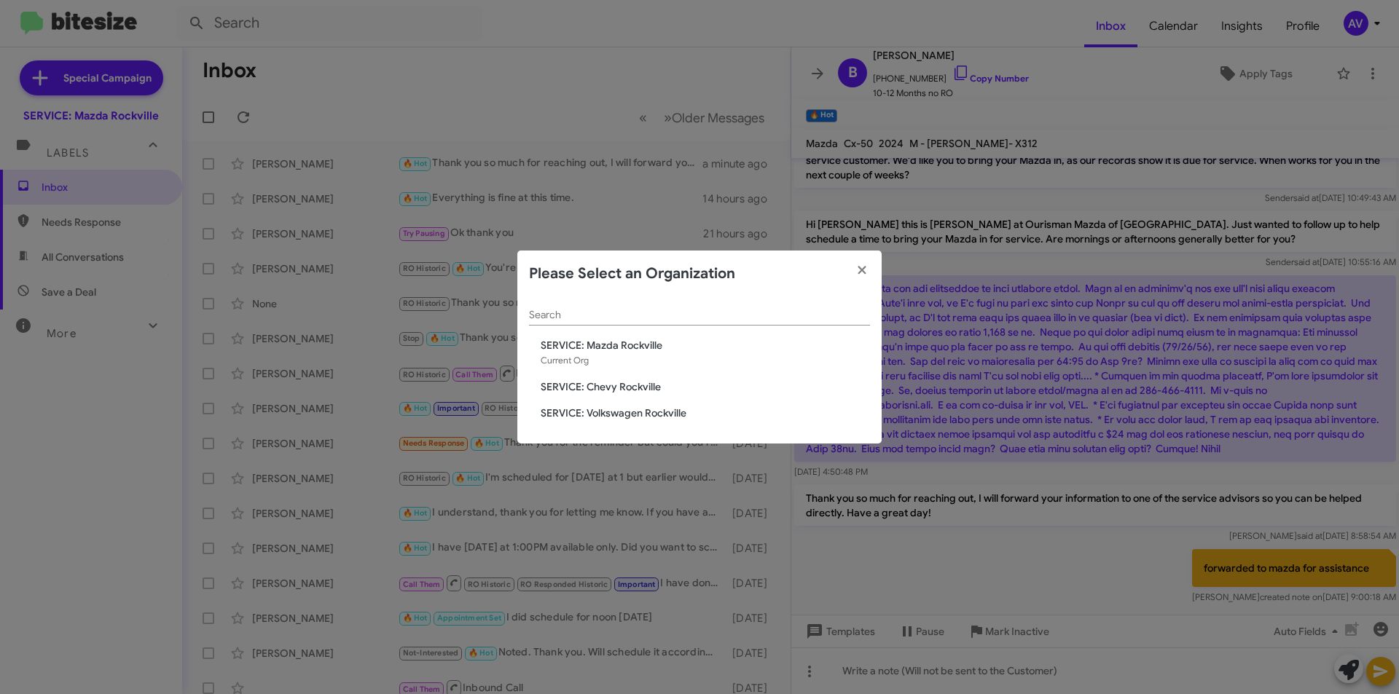
click at [693, 421] on div "Search SERVICE: Mazda Rockville Current Org SERVICE: Chevy Rockville SERVICE: V…" at bounding box center [699, 370] width 364 height 147
click at [697, 414] on span "SERVICE: Volkswagen Rockville" at bounding box center [705, 413] width 329 height 15
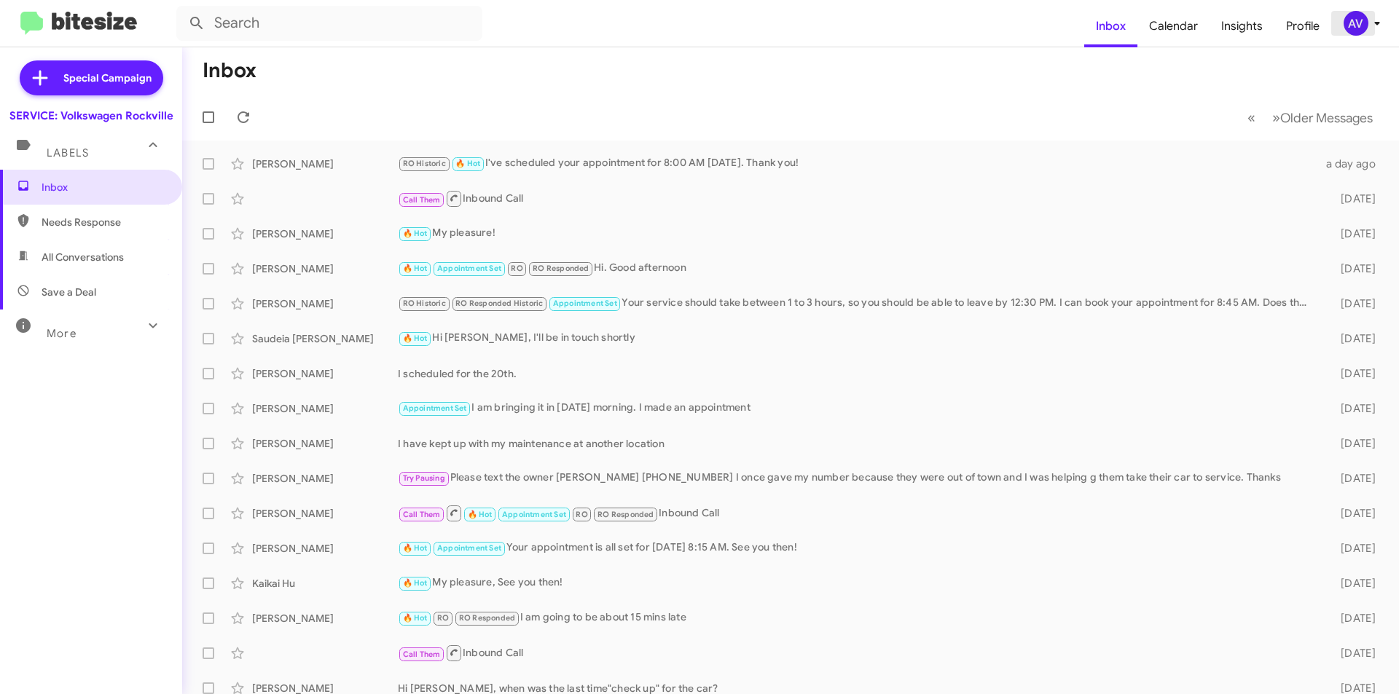
click at [1363, 28] on div "AV" at bounding box center [1356, 23] width 25 height 25
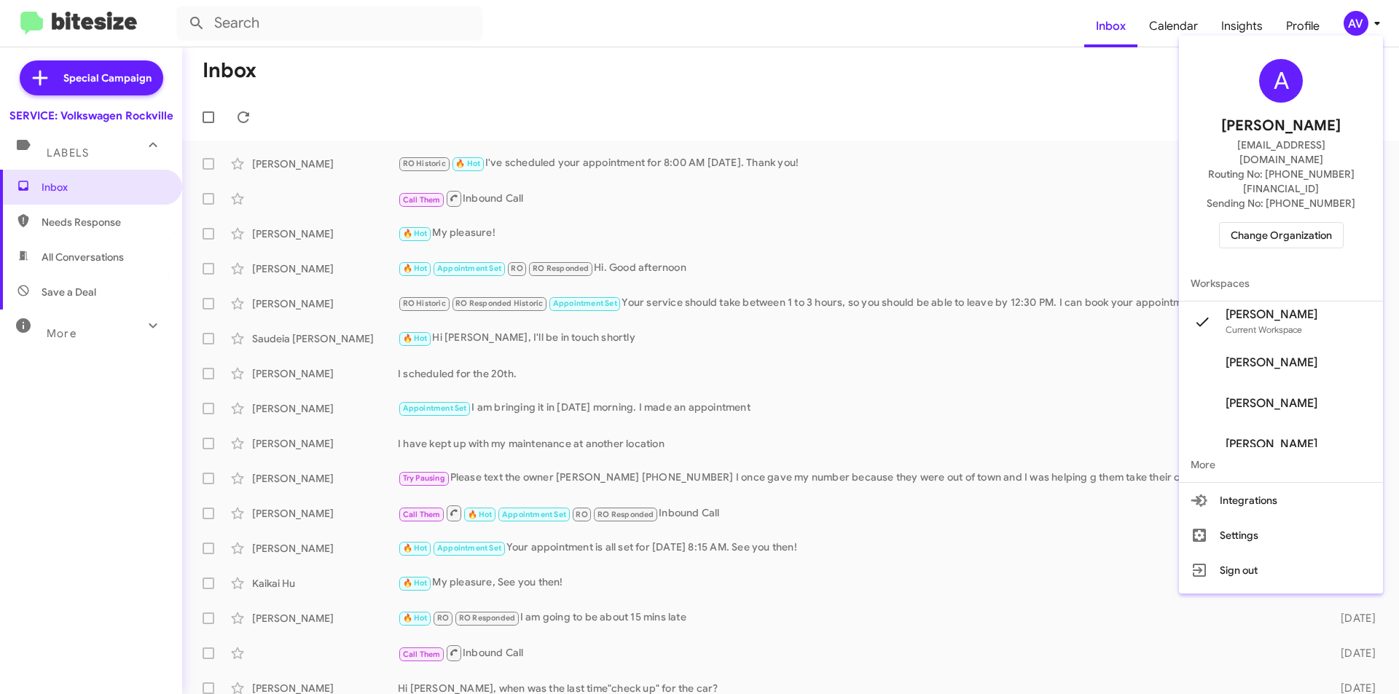
click at [1316, 223] on span "Change Organization" at bounding box center [1281, 235] width 101 height 25
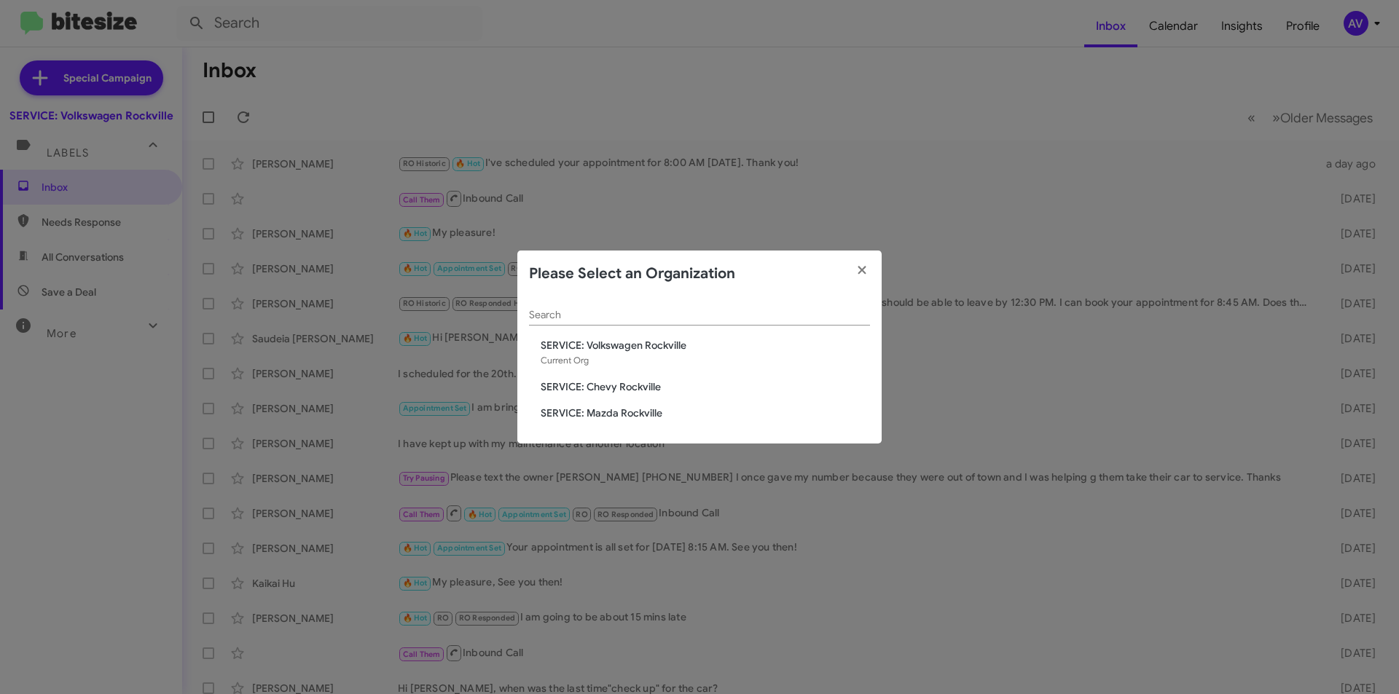
click at [636, 382] on span "SERVICE: Chevy Rockville" at bounding box center [705, 387] width 329 height 15
